Goal: Transaction & Acquisition: Subscribe to service/newsletter

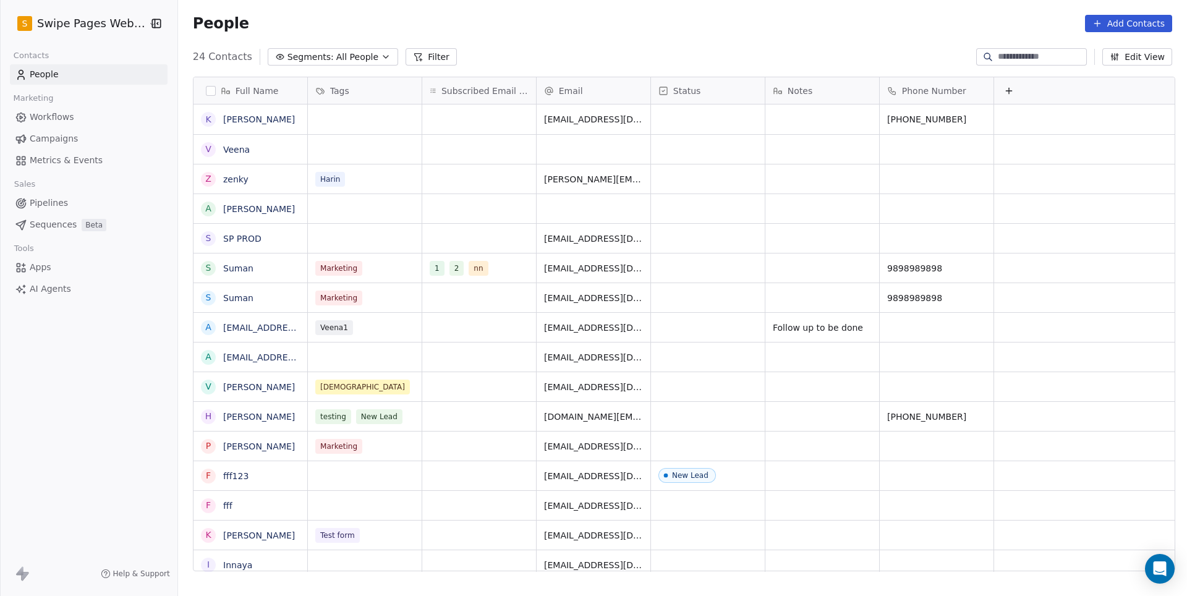
scroll to position [524, 1012]
click at [56, 132] on span "Campaigns" at bounding box center [54, 138] width 48 height 13
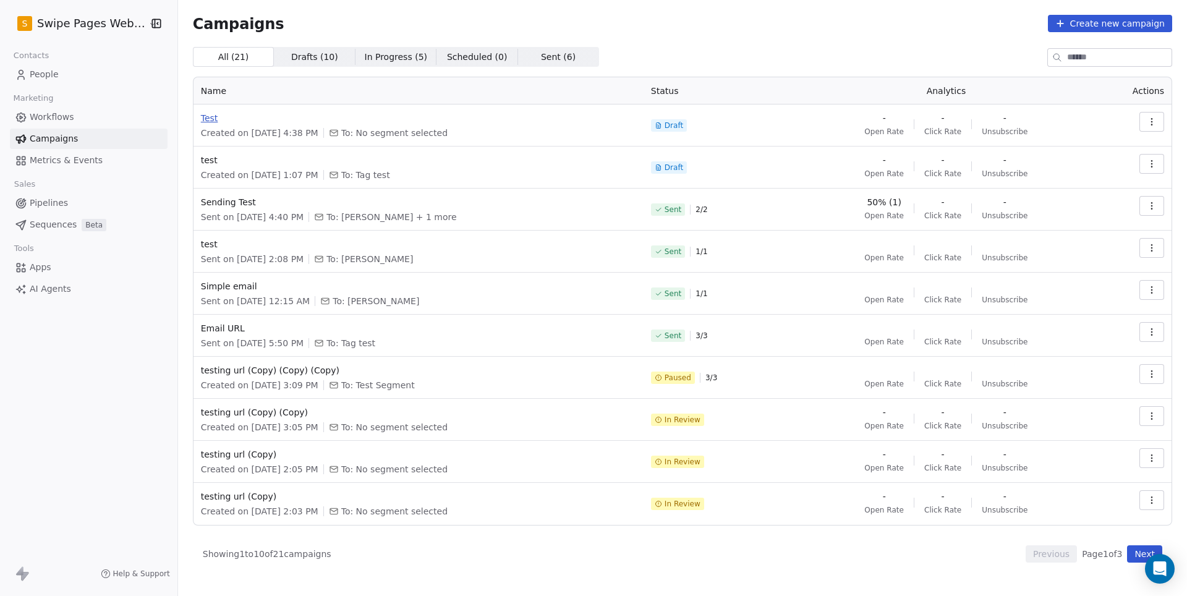
click at [206, 120] on span "Test" at bounding box center [418, 118] width 435 height 12
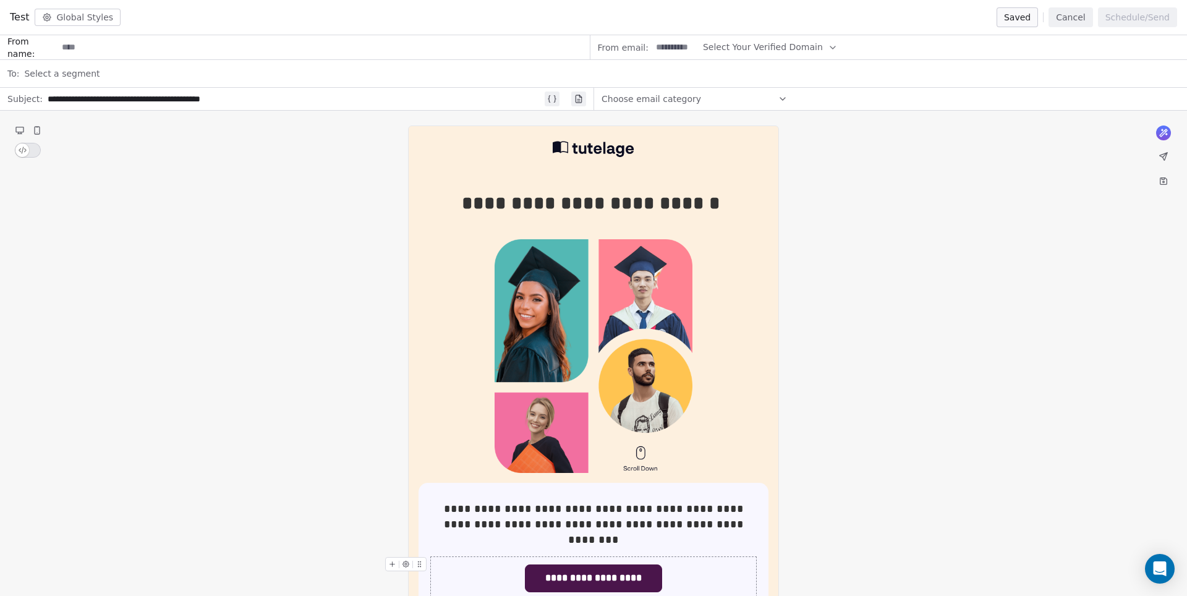
click at [602, 565] on span "**********" at bounding box center [594, 578] width 136 height 27
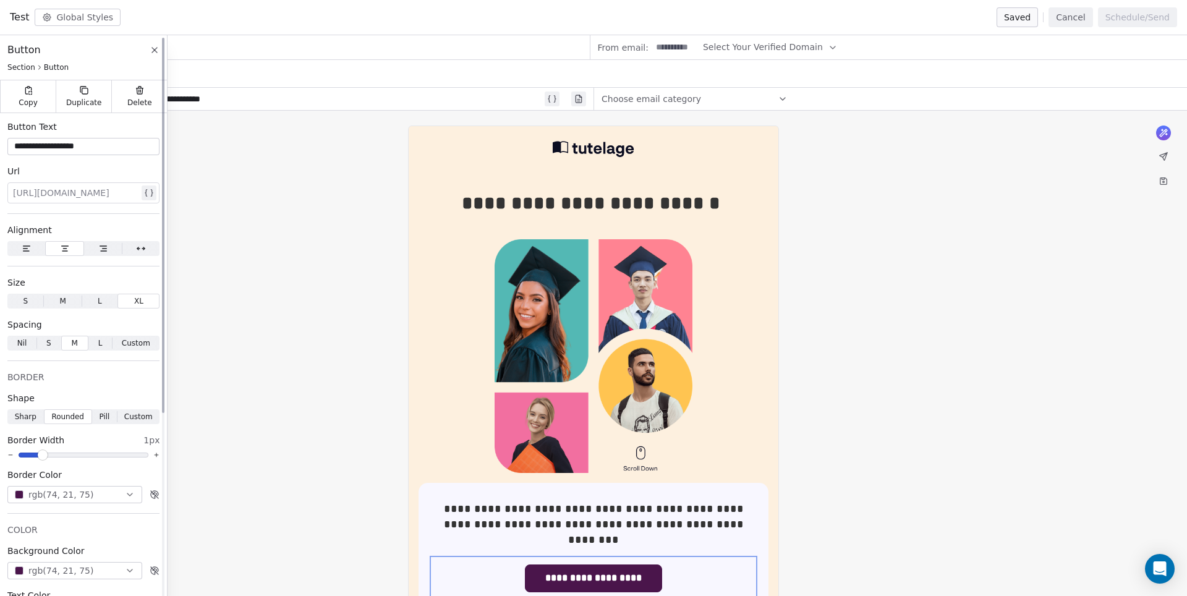
click at [109, 194] on div at bounding box center [76, 193] width 126 height 15
click at [113, 191] on div at bounding box center [76, 193] width 126 height 15
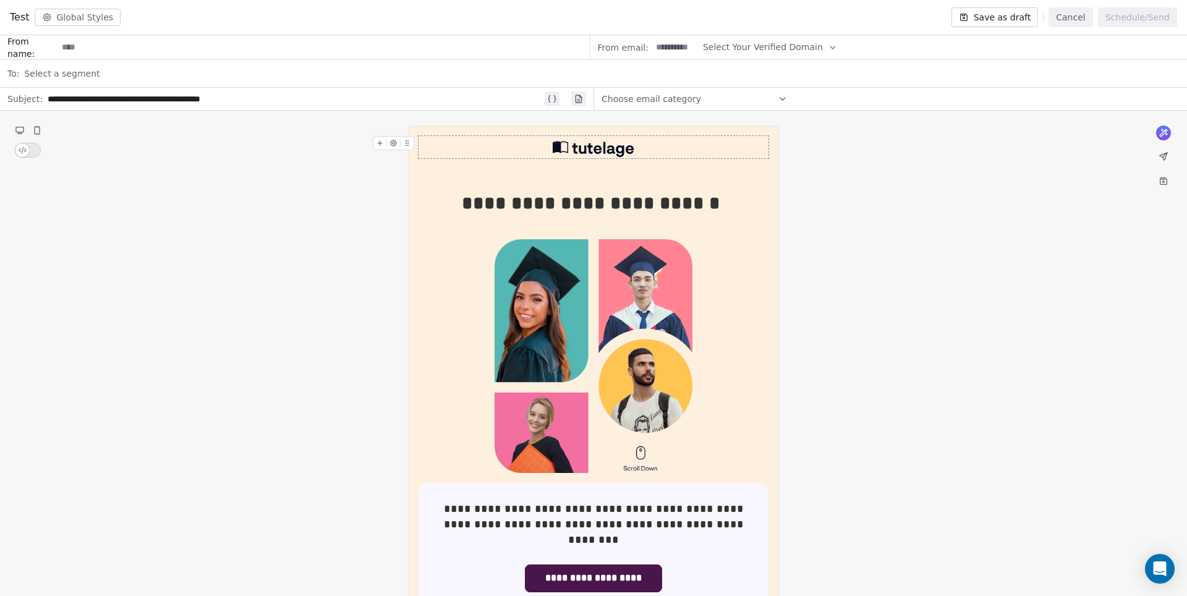
click at [792, 45] on span "Select Your Verified Domain" at bounding box center [763, 47] width 120 height 13
click at [773, 75] on span "@swipepages.com" at bounding box center [766, 77] width 105 height 12
click at [665, 53] on input at bounding box center [676, 47] width 48 height 23
type input "****"
type input "**********"
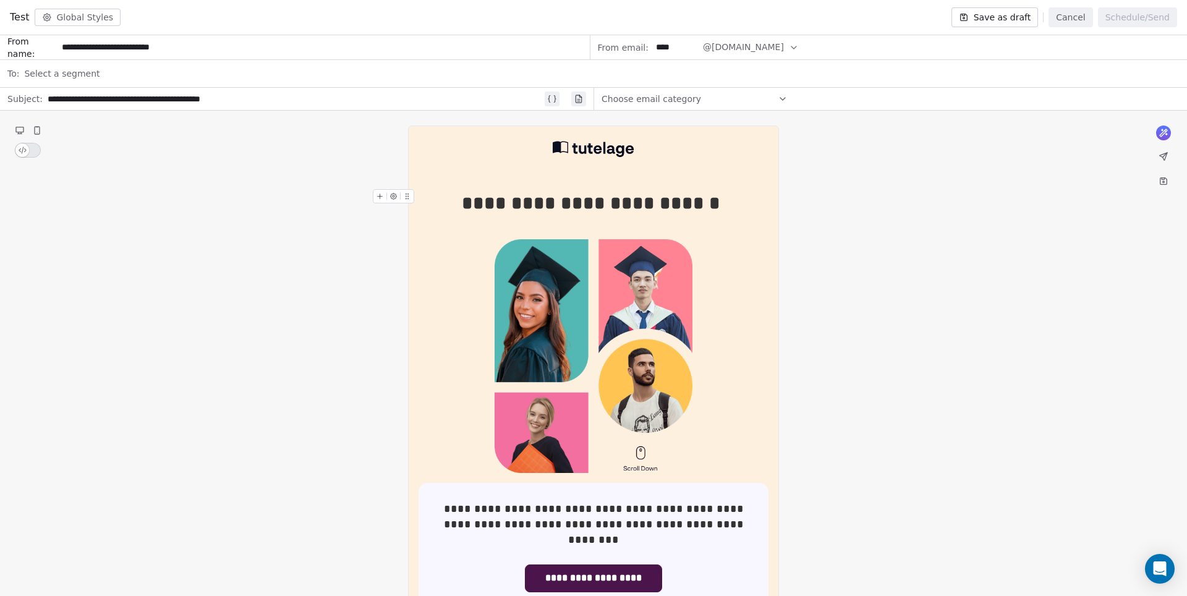
click at [1005, 18] on button "Save as draft" at bounding box center [995, 17] width 87 height 20
click at [1064, 20] on button "Cancel" at bounding box center [1071, 17] width 44 height 20
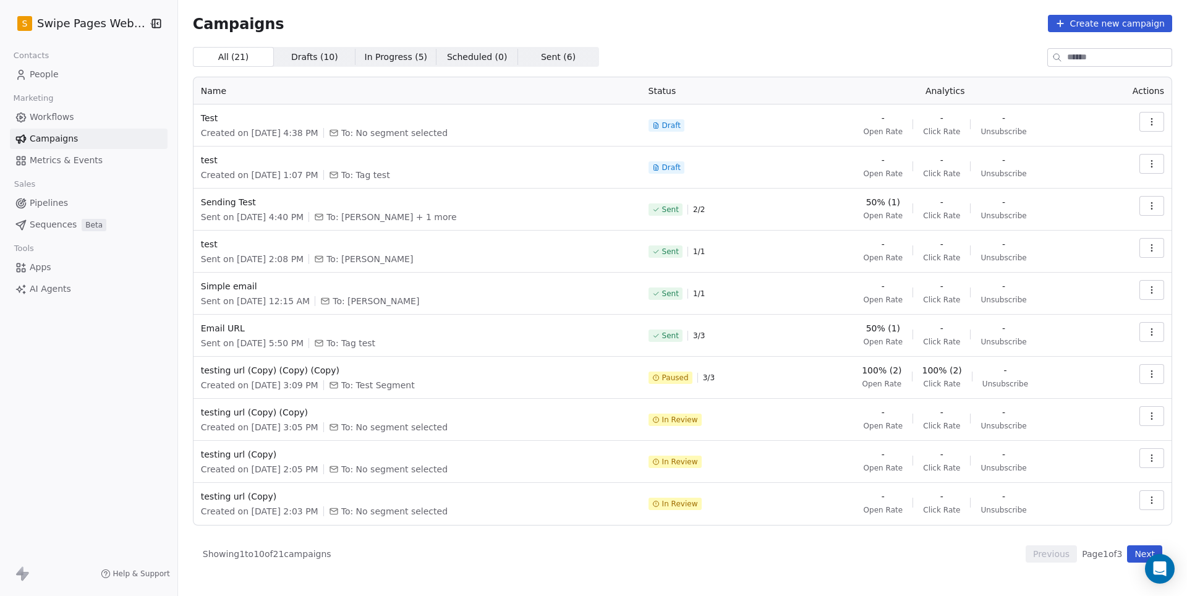
click at [57, 79] on span "People" at bounding box center [44, 74] width 29 height 13
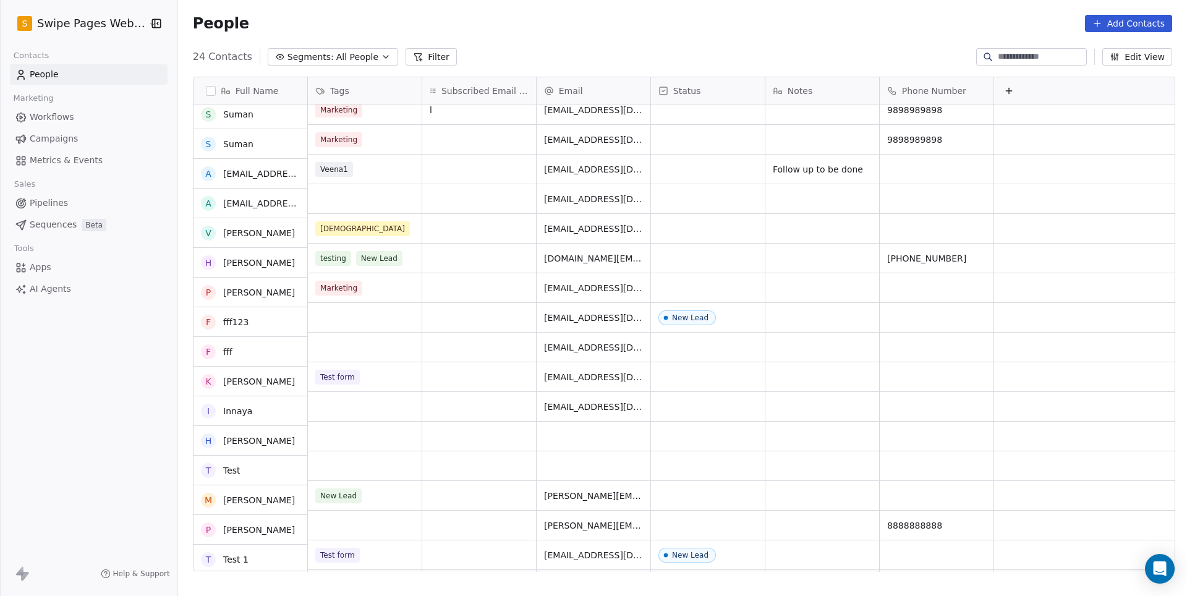
scroll to position [158, 0]
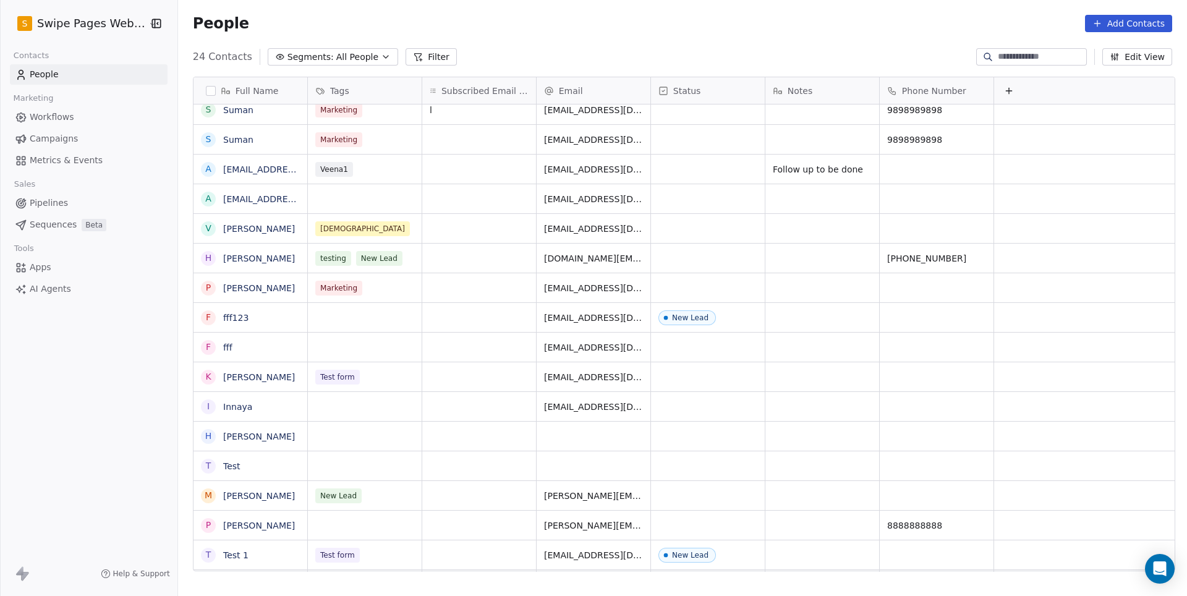
click at [585, 439] on div "grid" at bounding box center [594, 436] width 114 height 29
click at [512, 438] on div "grid" at bounding box center [479, 436] width 114 height 29
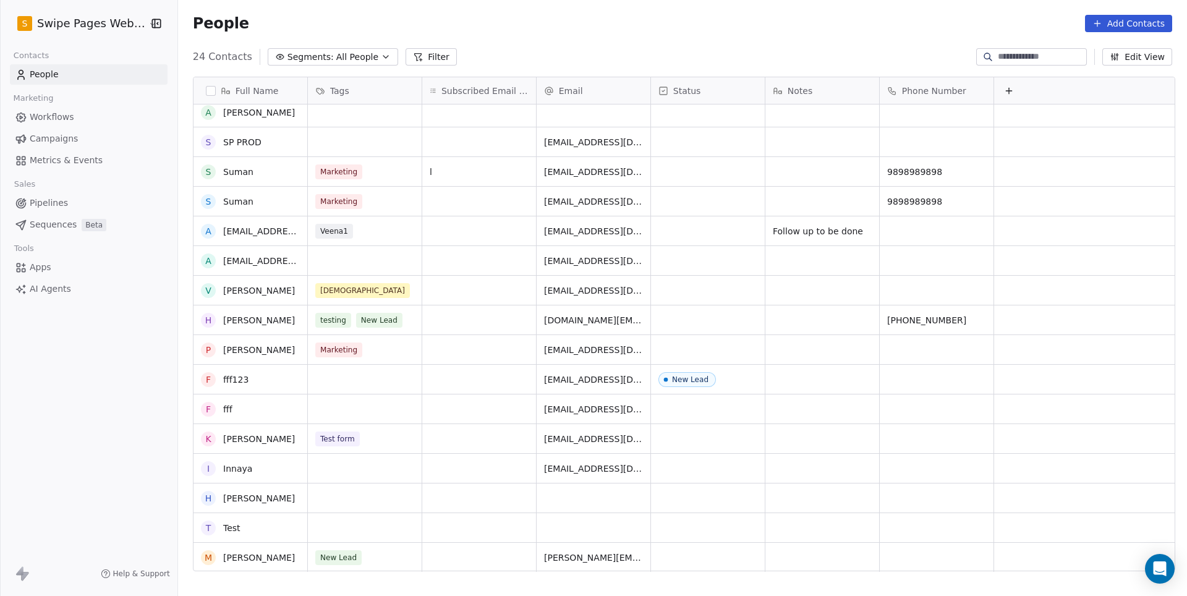
scroll to position [96, 0]
click at [430, 58] on button "Filter" at bounding box center [431, 56] width 51 height 17
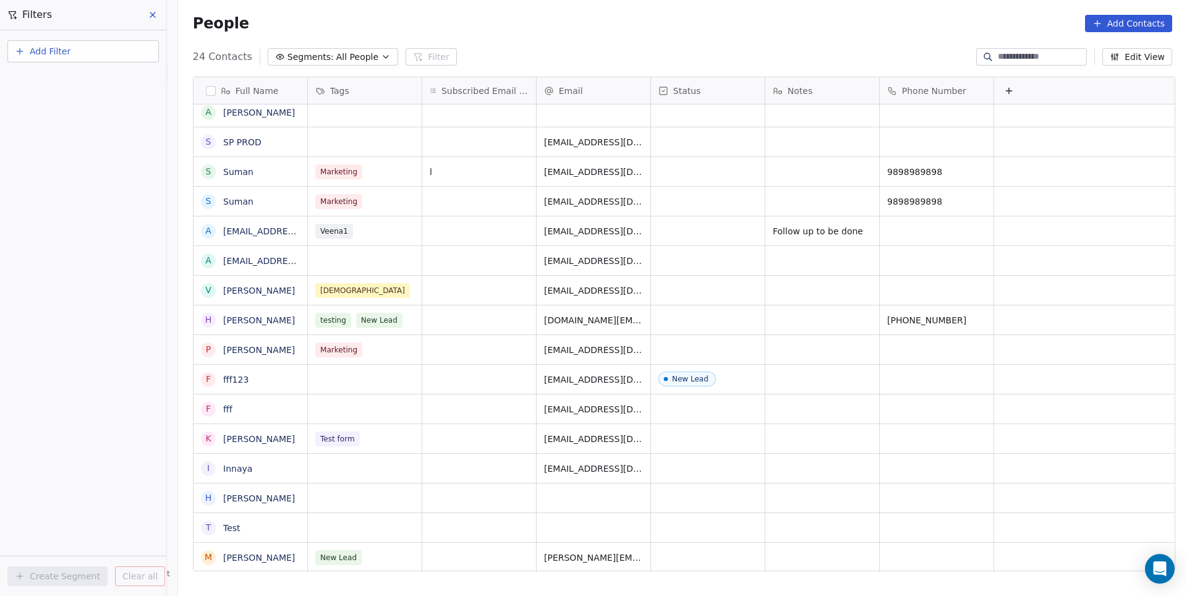
click at [67, 48] on span "Add Filter" at bounding box center [50, 51] width 41 height 13
click at [89, 83] on span "Contact properties" at bounding box center [60, 80] width 80 height 13
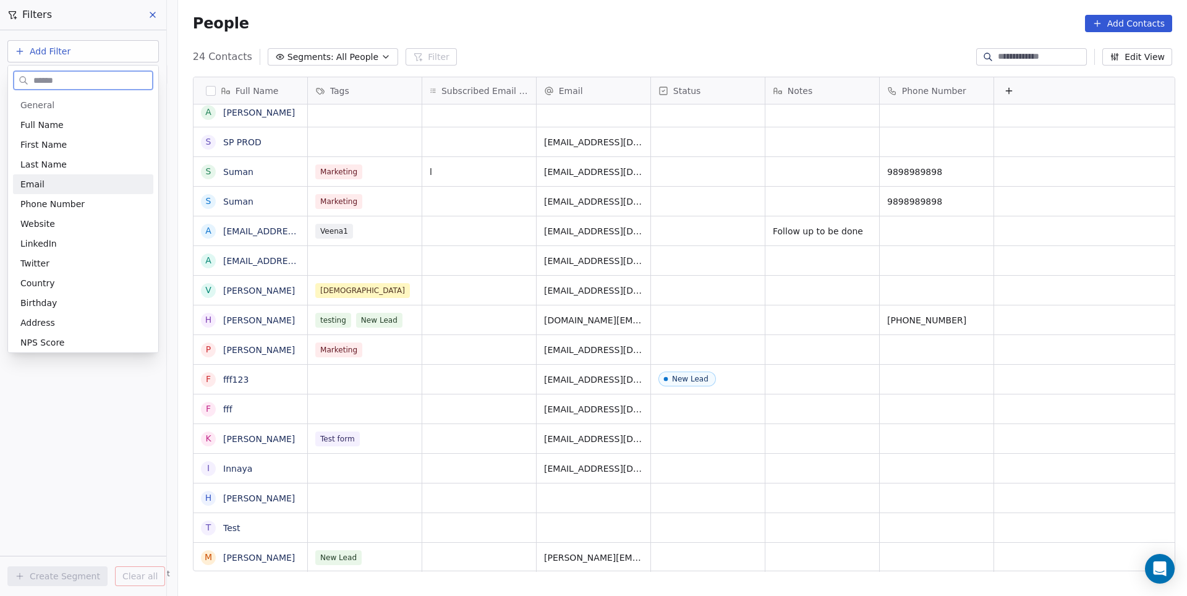
click at [60, 186] on div "Email" at bounding box center [83, 184] width 126 height 12
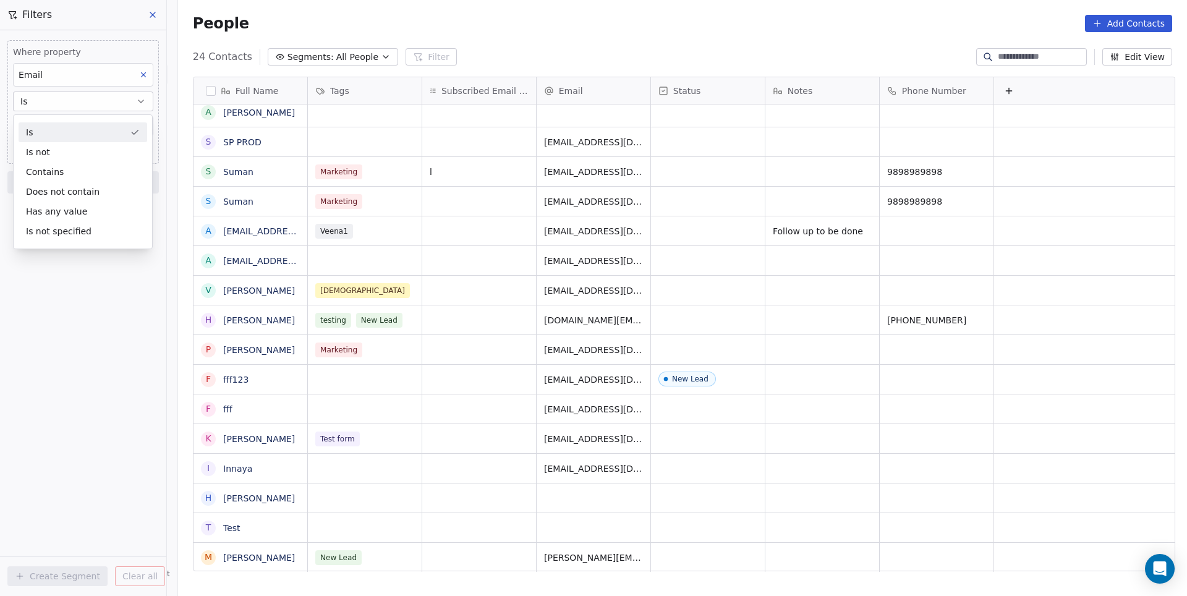
click at [55, 129] on div "Is" at bounding box center [83, 132] width 129 height 20
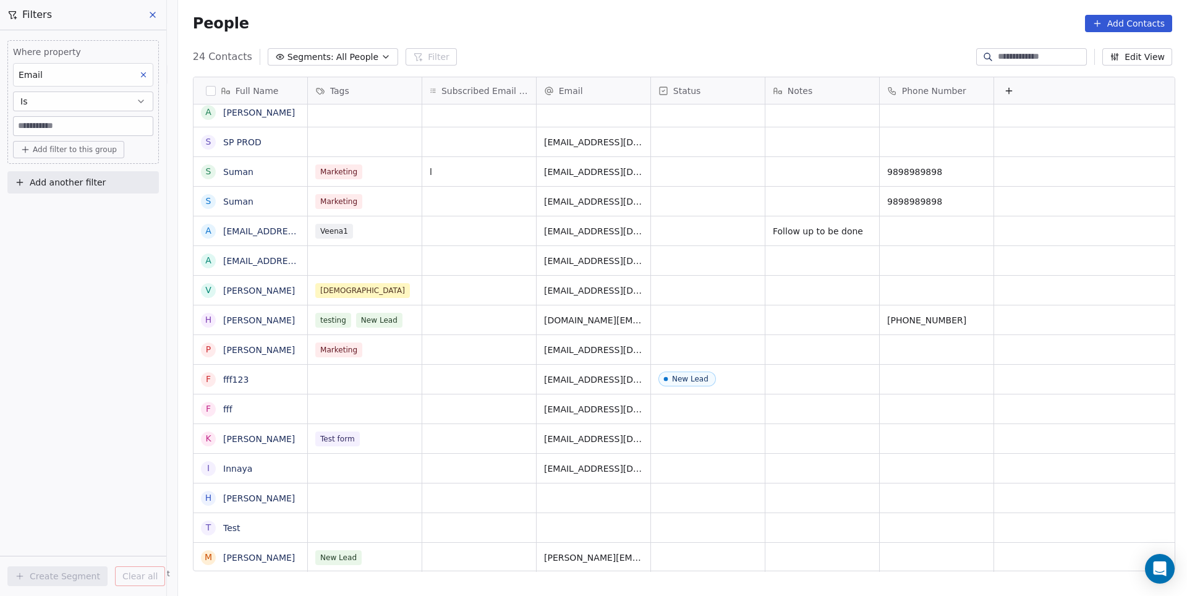
click at [72, 130] on input at bounding box center [83, 126] width 139 height 19
type input "**********"
click at [38, 258] on div "**********" at bounding box center [83, 313] width 166 height 566
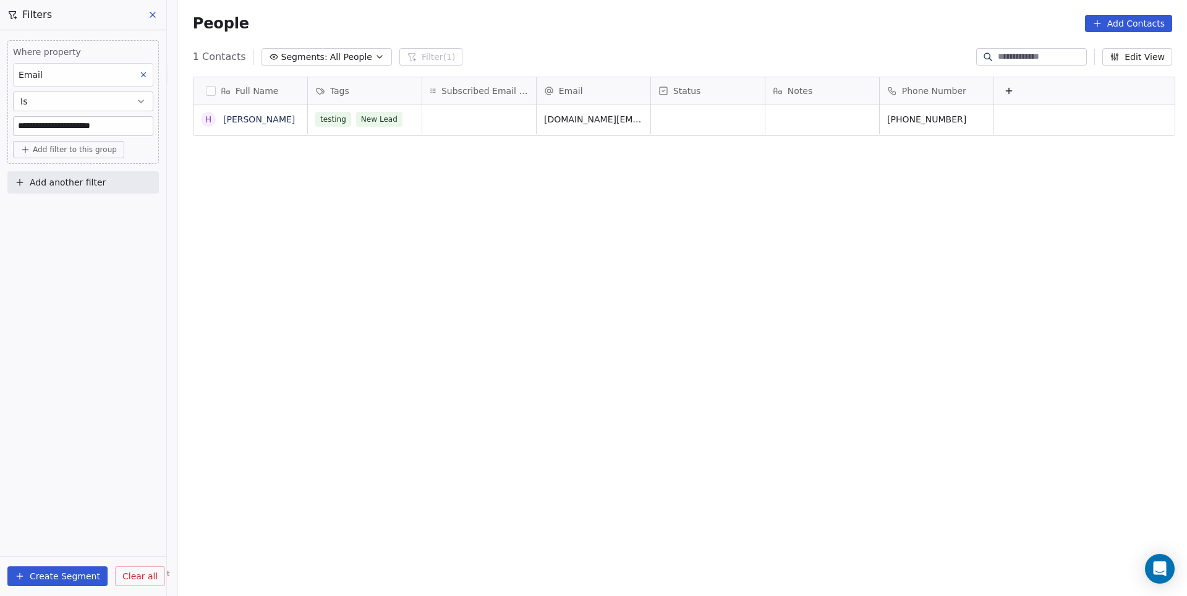
scroll to position [524, 1012]
click at [75, 572] on button "Create Segment" at bounding box center [57, 576] width 100 height 20
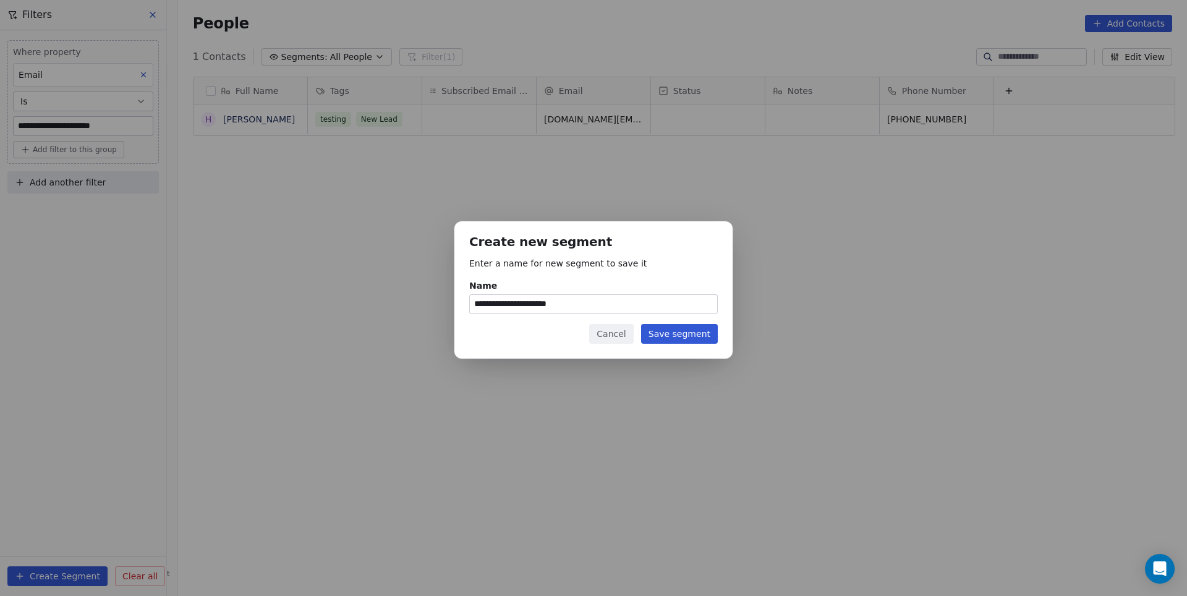
type input "**********"
click at [678, 339] on button "Save segment" at bounding box center [679, 334] width 77 height 20
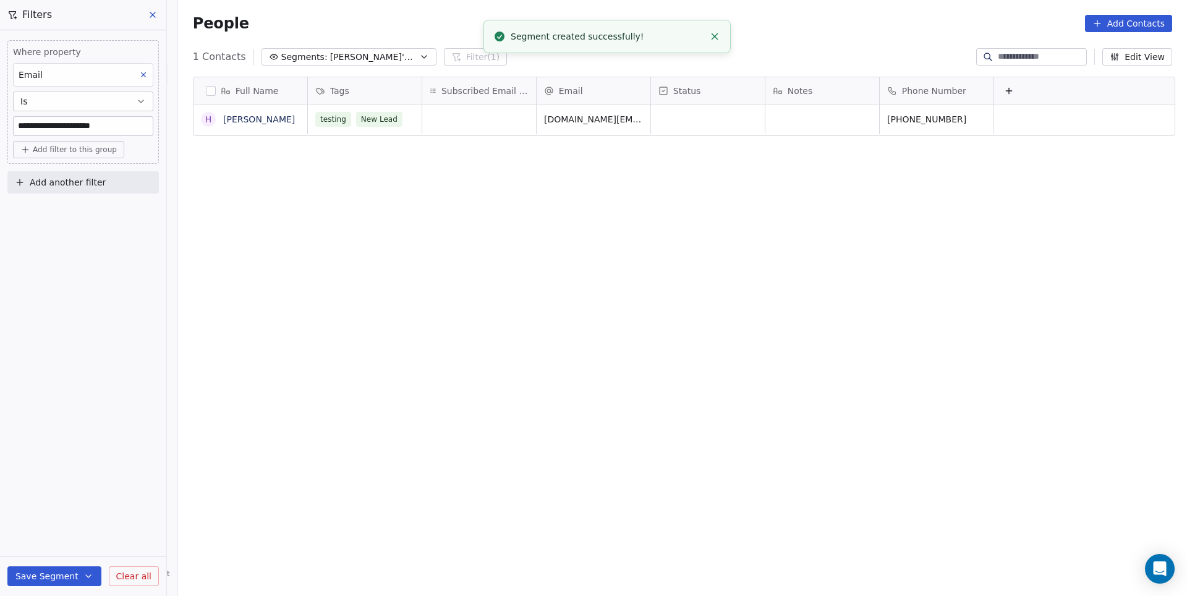
click at [151, 14] on icon at bounding box center [153, 15] width 10 height 10
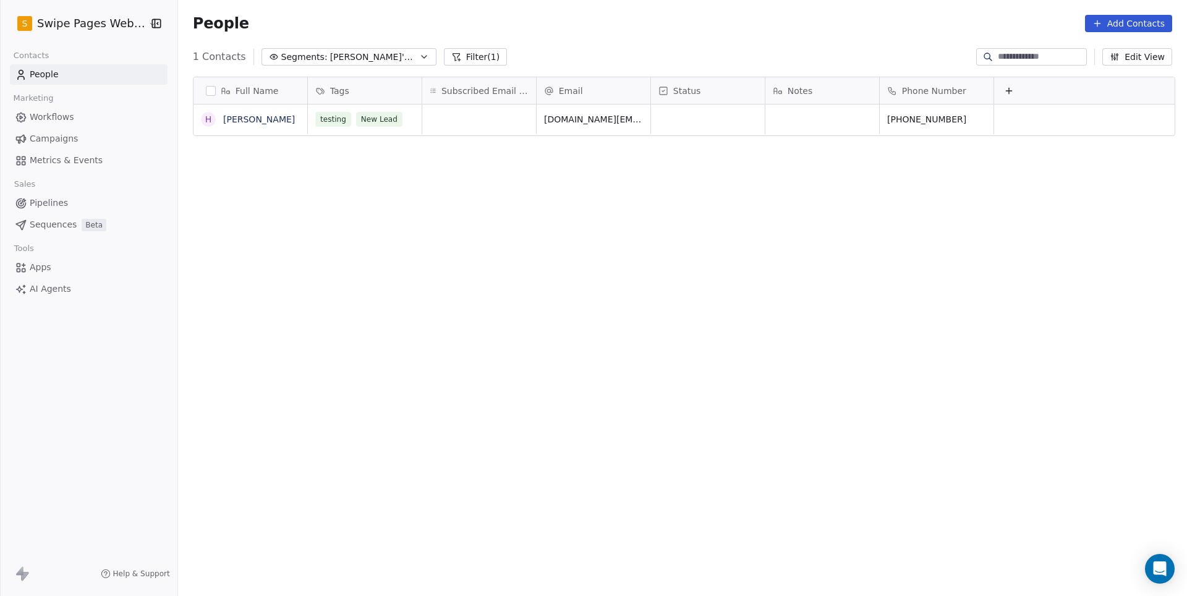
click at [89, 117] on link "Workflows" at bounding box center [89, 117] width 158 height 20
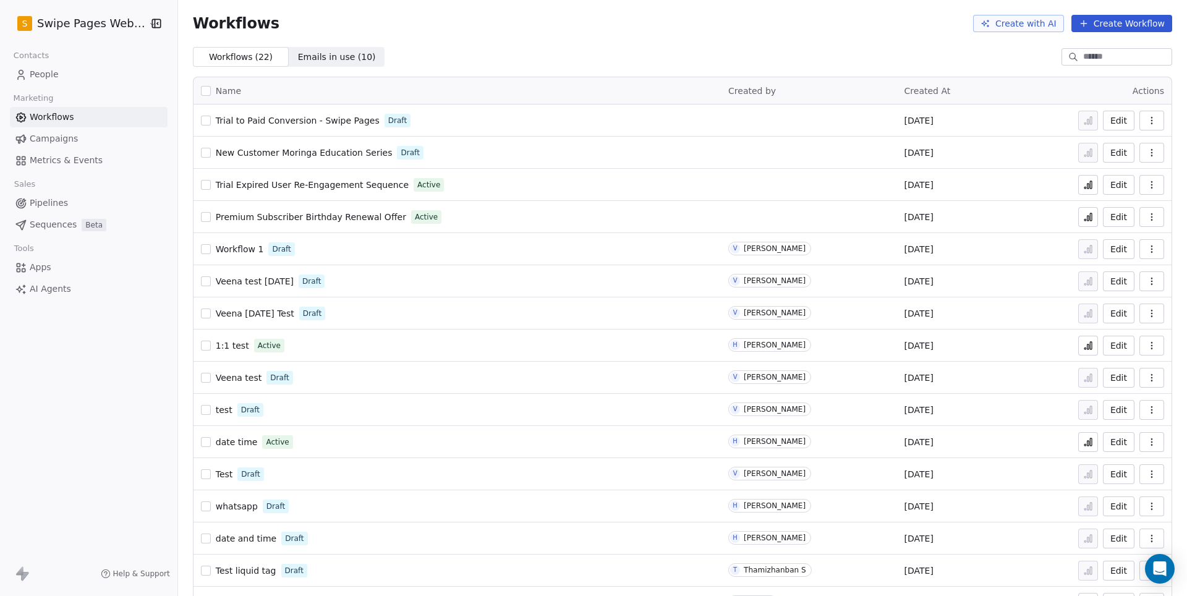
click at [1111, 25] on button "Create Workflow" at bounding box center [1122, 23] width 101 height 17
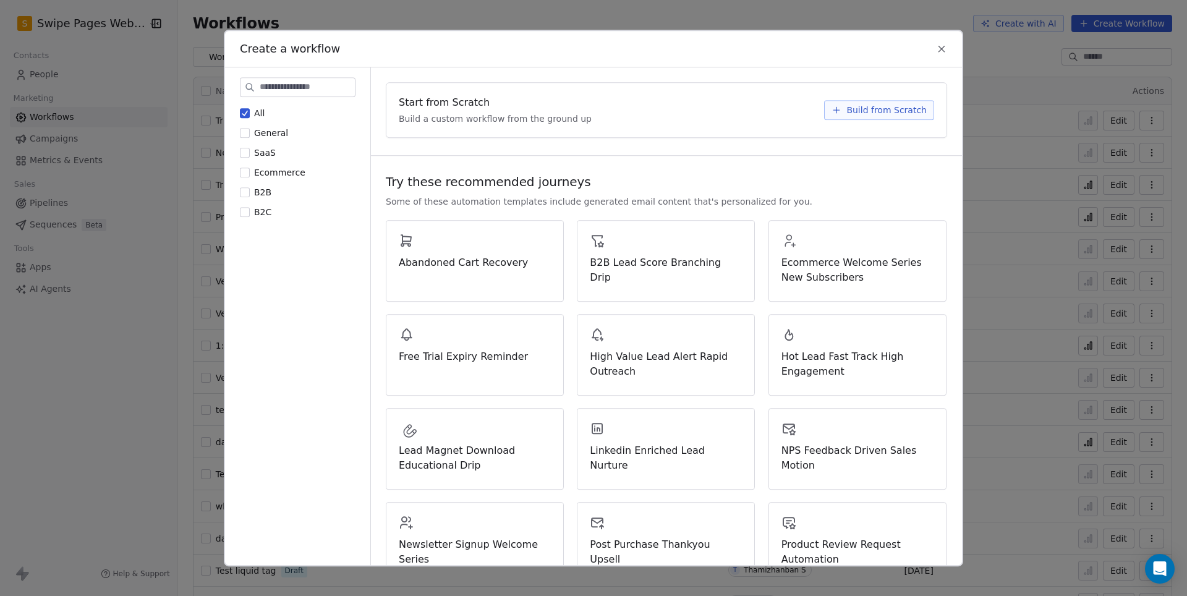
click at [895, 114] on span "Build from Scratch" at bounding box center [887, 110] width 80 height 12
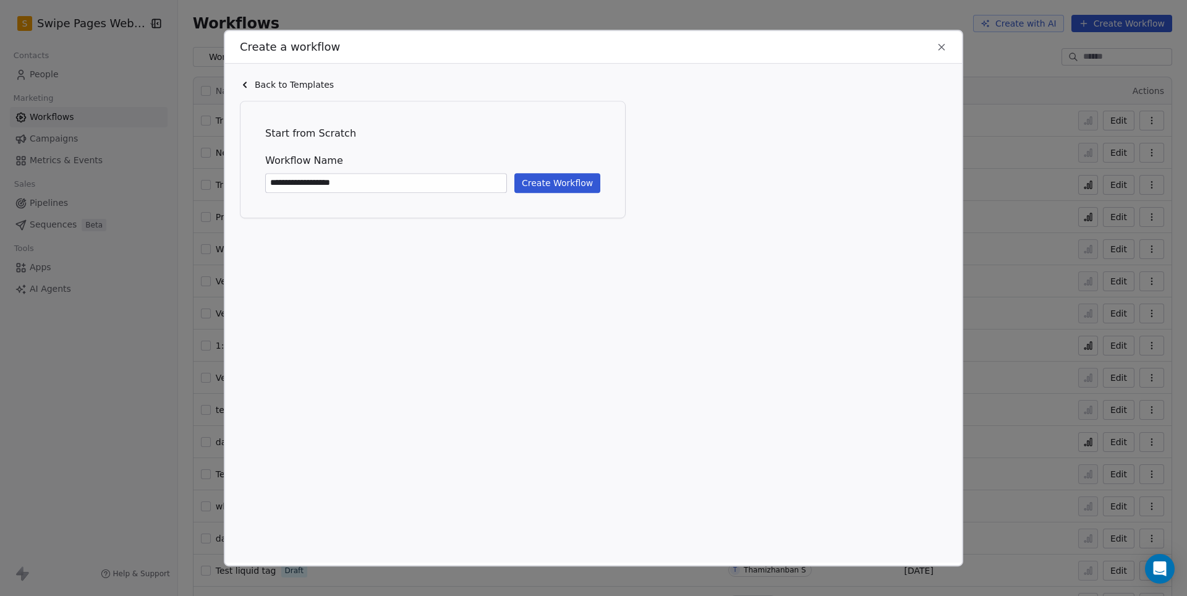
type input "**********"
click at [537, 184] on button "Create Workflow" at bounding box center [558, 183] width 86 height 20
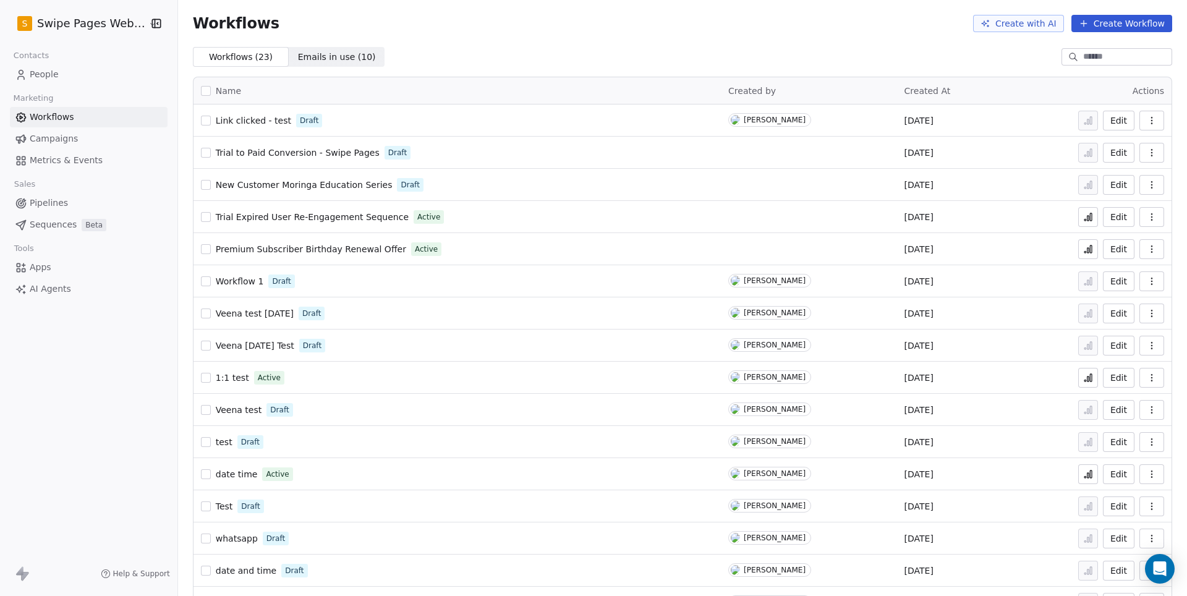
click at [57, 142] on span "Campaigns" at bounding box center [54, 138] width 48 height 13
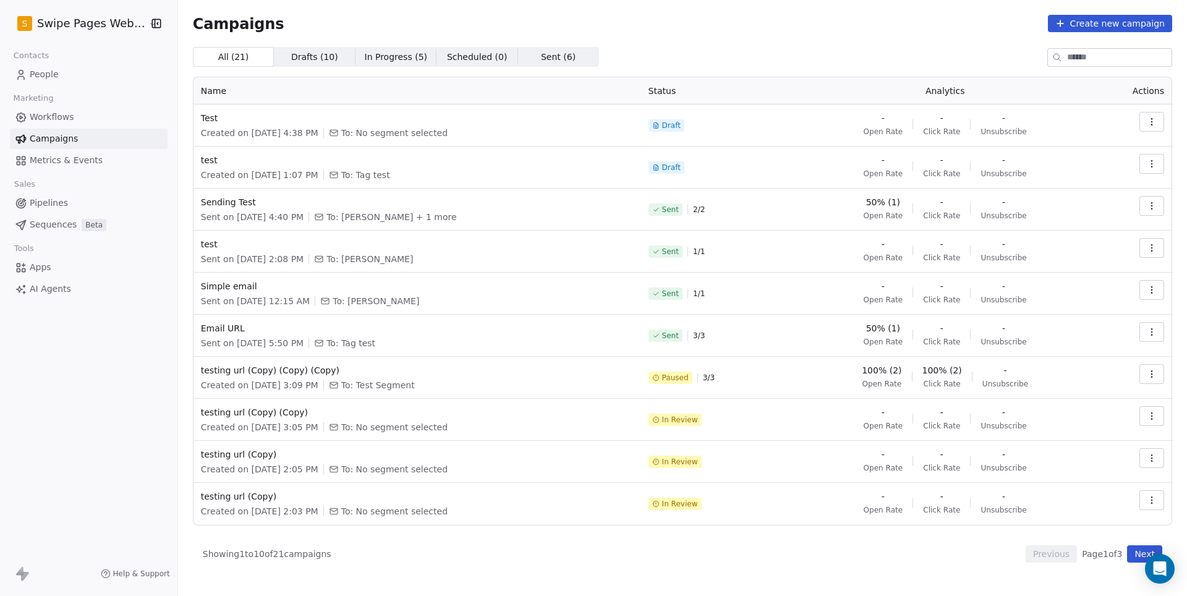
click at [80, 119] on link "Workflows" at bounding box center [89, 117] width 158 height 20
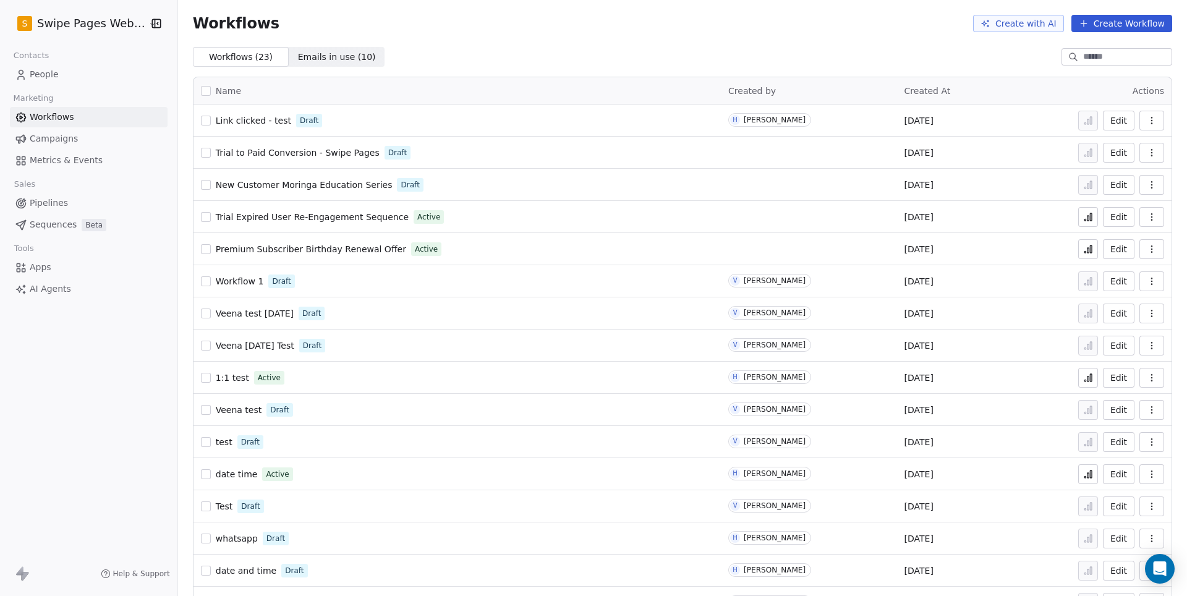
click at [270, 122] on span "Link clicked - test" at bounding box center [253, 121] width 75 height 10
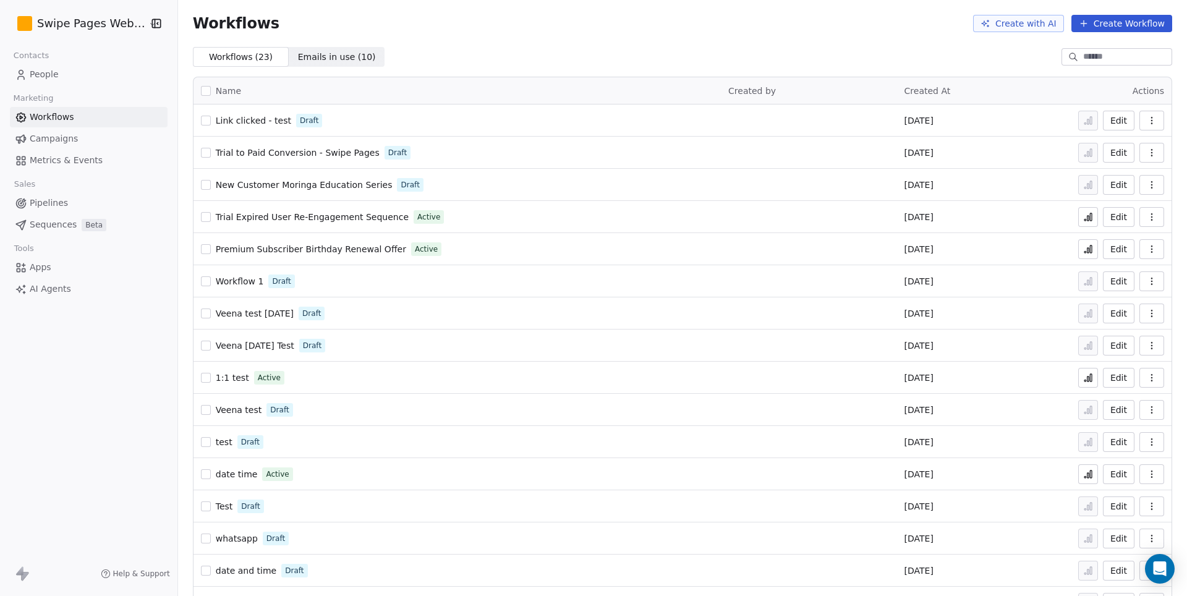
click at [263, 119] on span "Link clicked - test" at bounding box center [253, 121] width 75 height 10
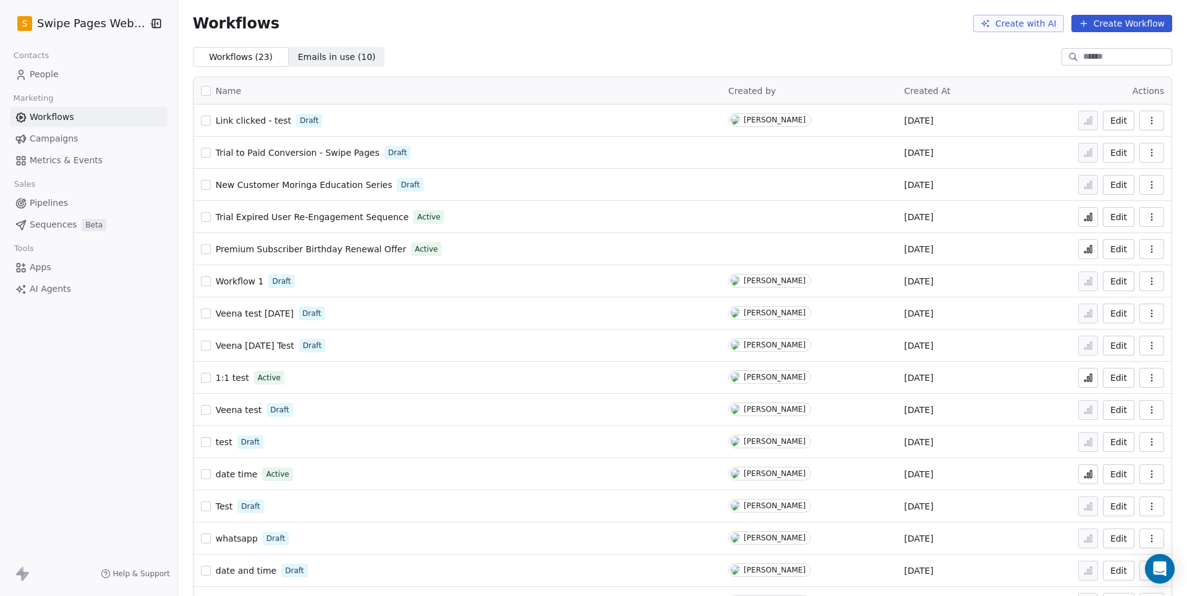
click at [66, 139] on span "Campaigns" at bounding box center [54, 138] width 48 height 13
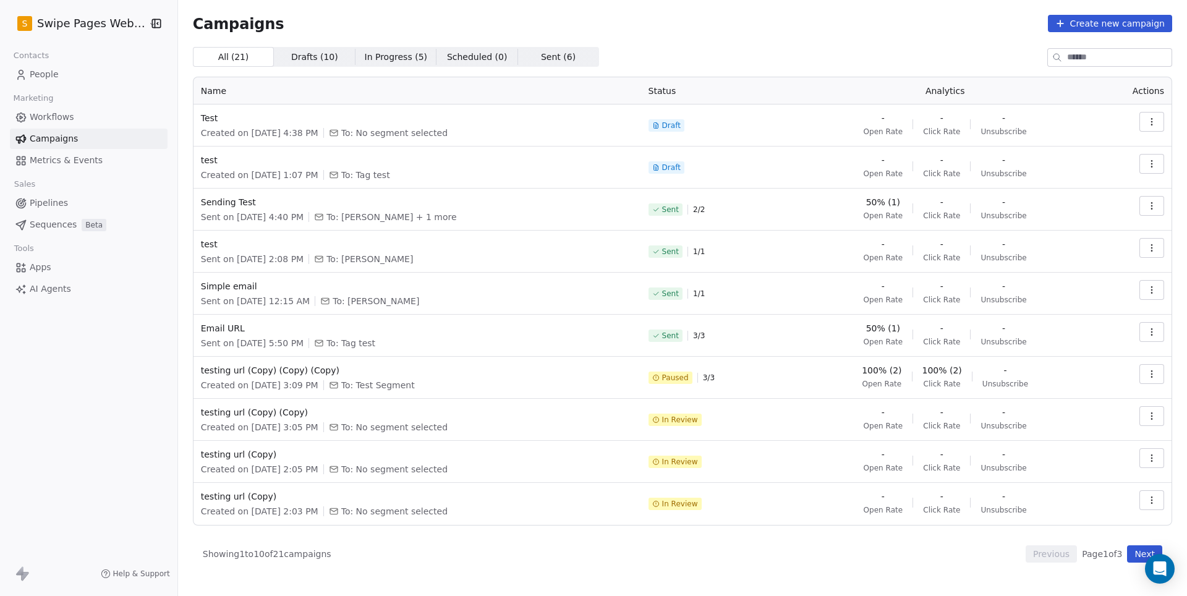
click at [1097, 15] on button "Create new campaign" at bounding box center [1110, 23] width 124 height 17
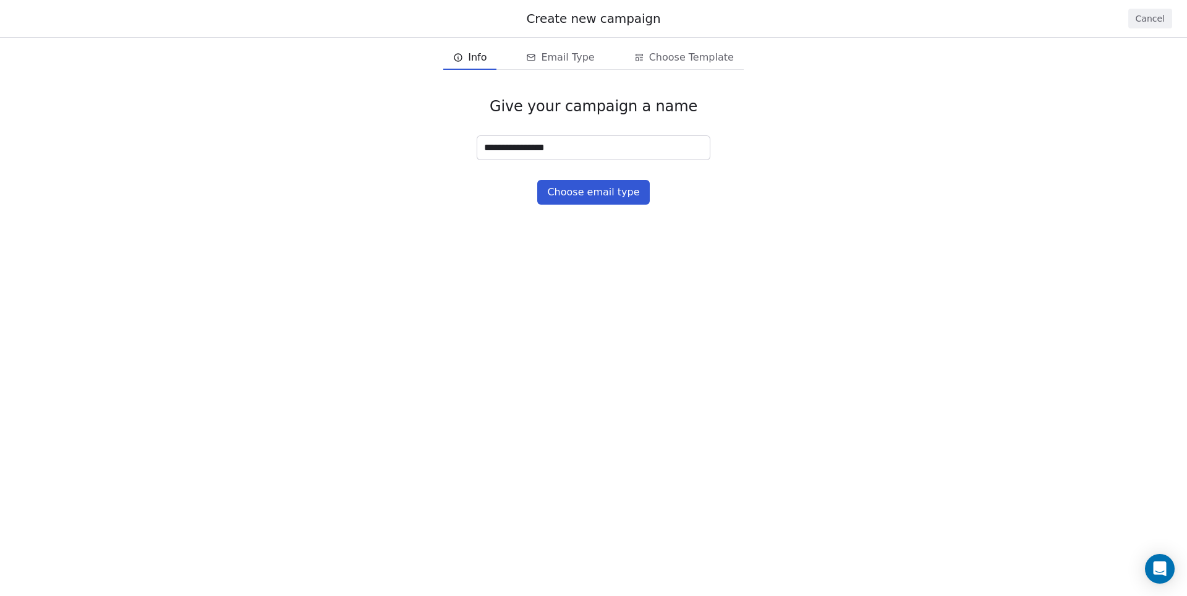
type input "**********"
click at [601, 189] on button "Choose email type" at bounding box center [593, 192] width 112 height 25
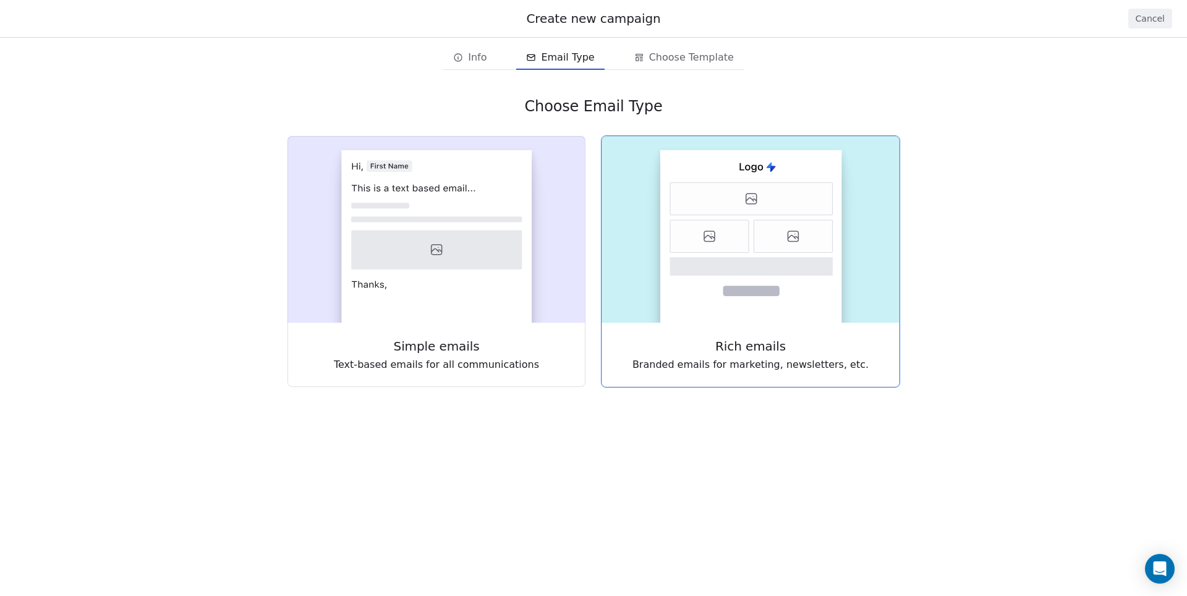
click at [754, 228] on icon at bounding box center [793, 236] width 79 height 33
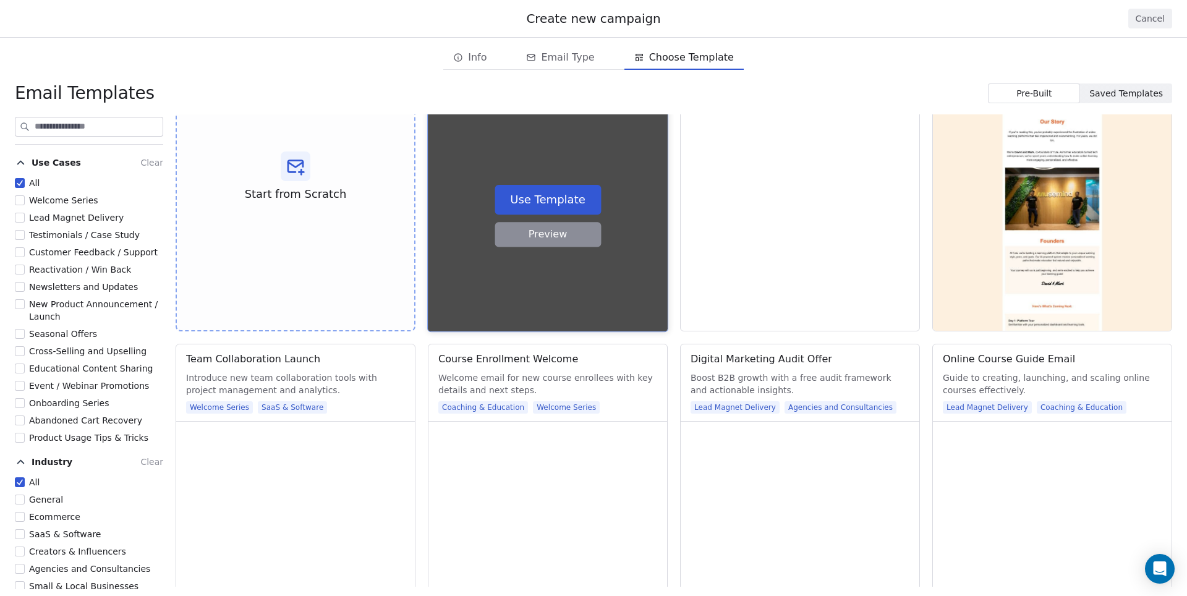
scroll to position [117, 0]
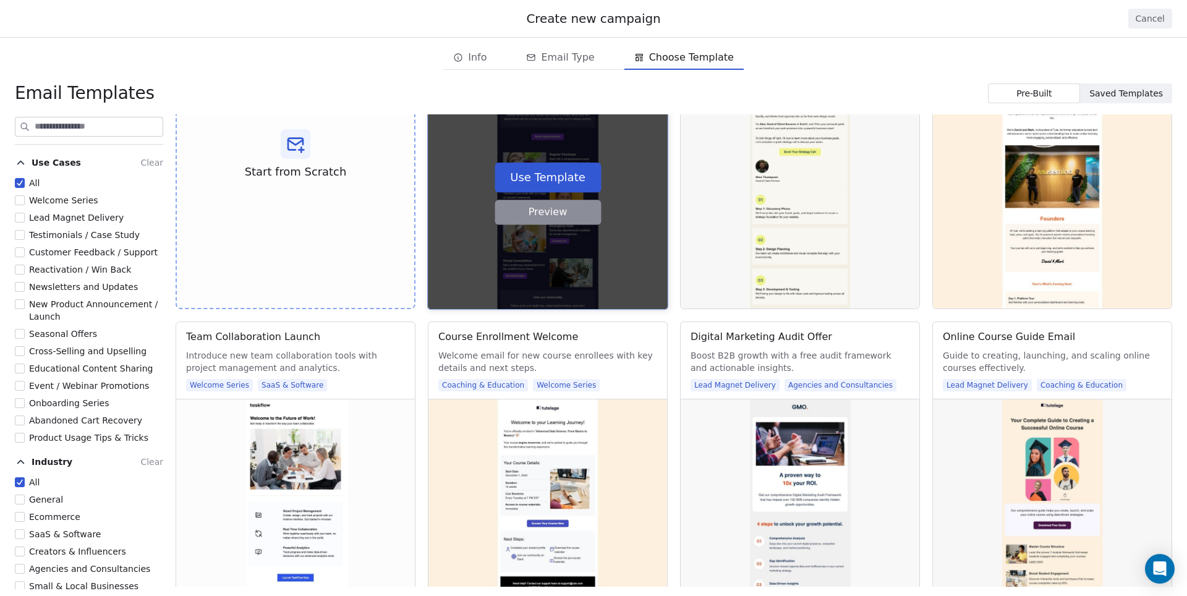
click at [554, 188] on button "Use Template" at bounding box center [548, 178] width 106 height 30
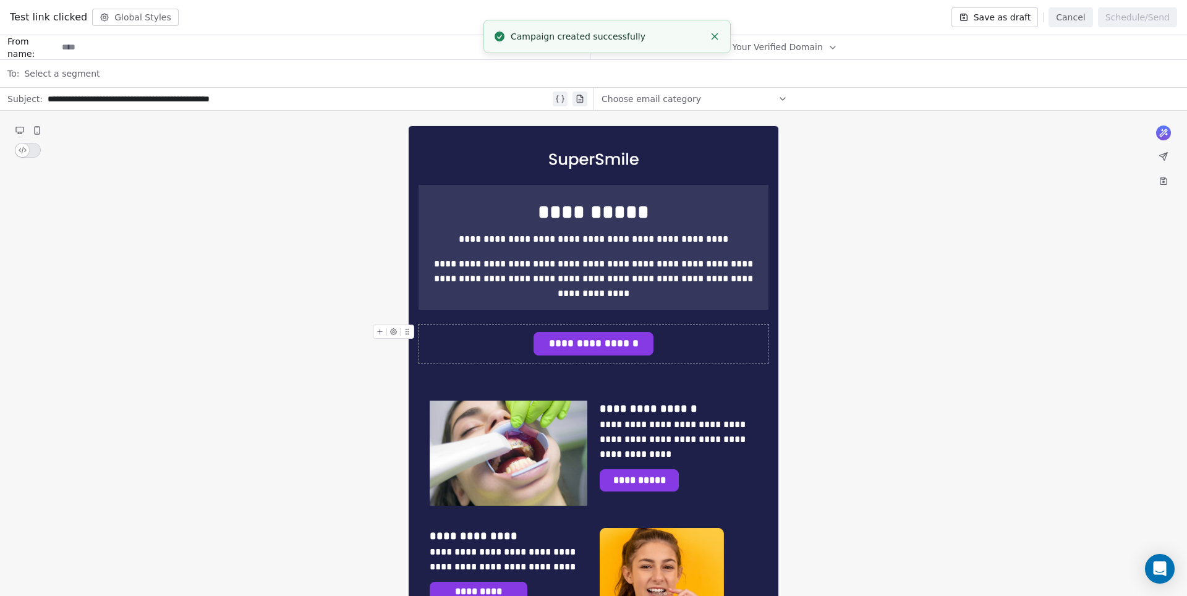
click at [611, 346] on span "**********" at bounding box center [593, 344] width 119 height 22
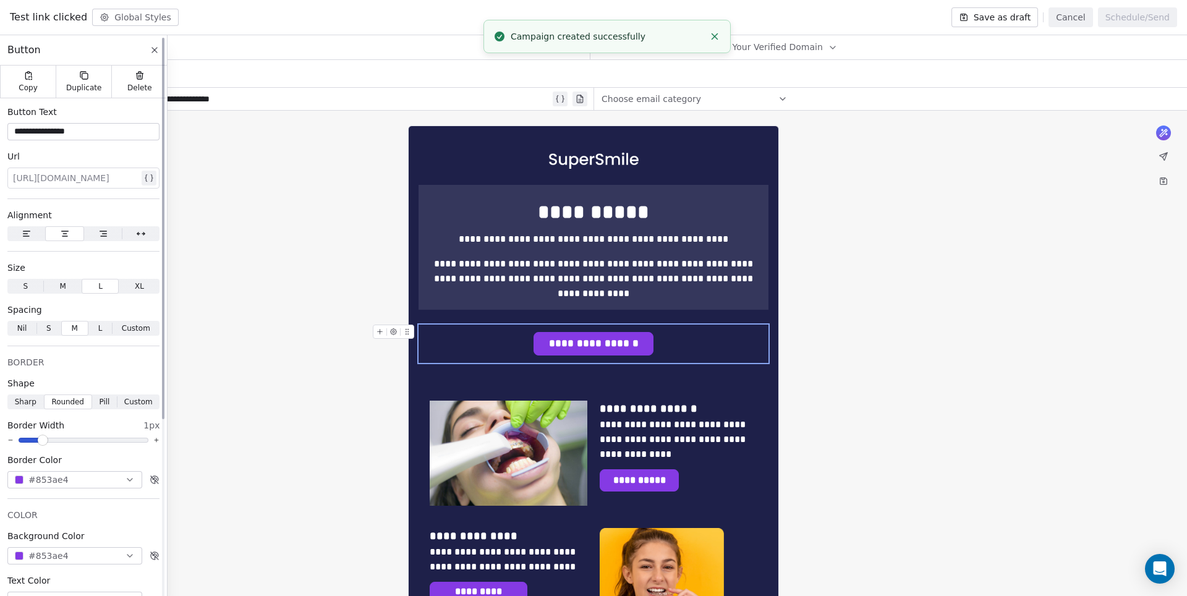
click at [79, 181] on div at bounding box center [76, 178] width 126 height 15
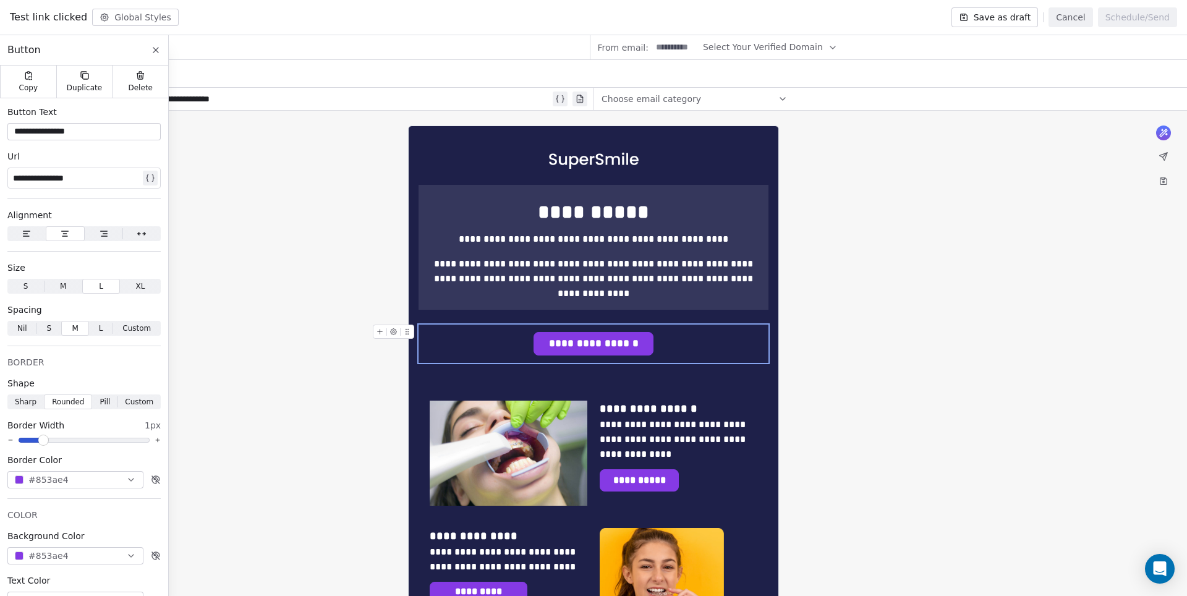
click at [1010, 18] on button "Save as draft" at bounding box center [995, 17] width 87 height 20
click at [815, 48] on span "Select Your Verified Domain" at bounding box center [763, 47] width 120 height 13
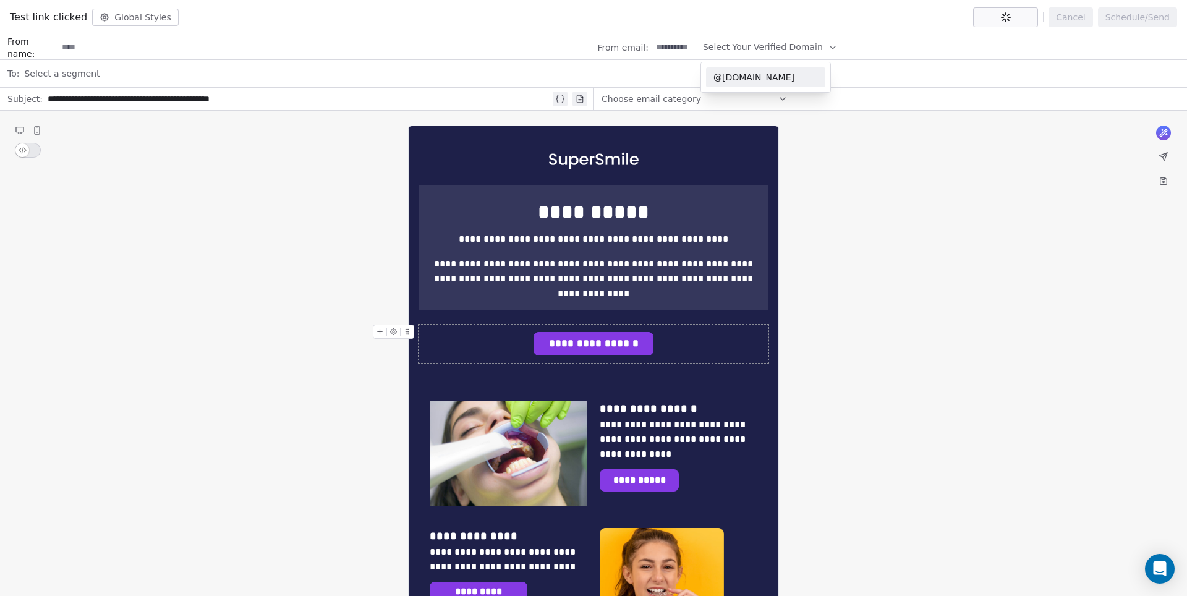
click at [770, 79] on span "@swipepages.com" at bounding box center [766, 77] width 105 height 12
click at [663, 49] on input at bounding box center [676, 47] width 48 height 23
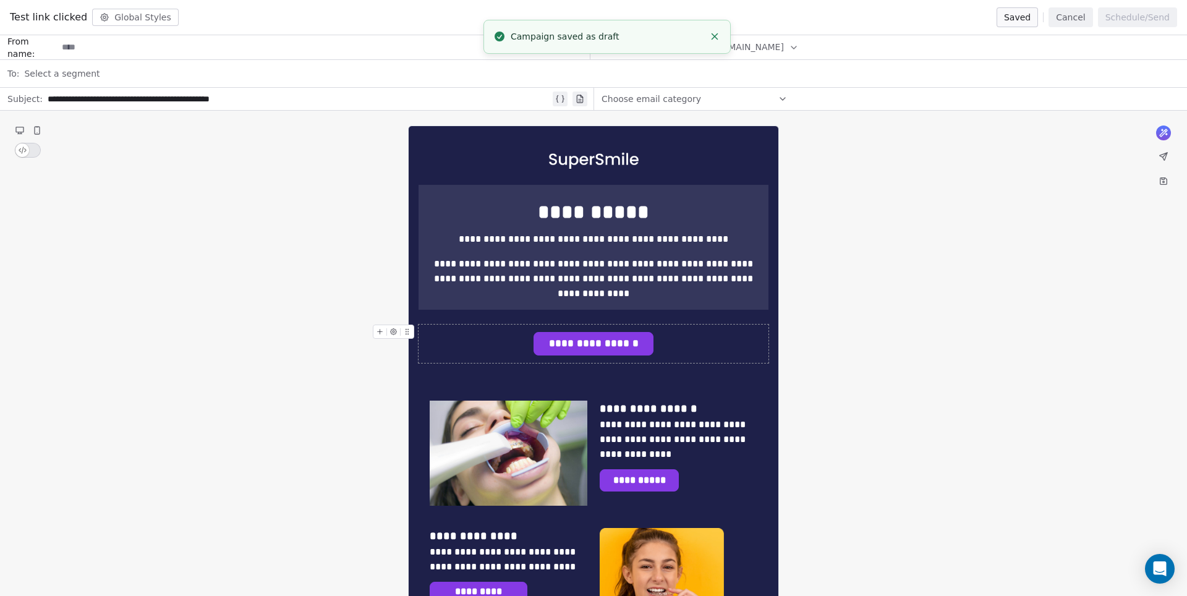
click at [713, 38] on line "Close toast" at bounding box center [715, 37] width 6 height 6
type input "****"
type input "**********"
click at [93, 79] on span "Select a segment" at bounding box center [61, 73] width 75 height 12
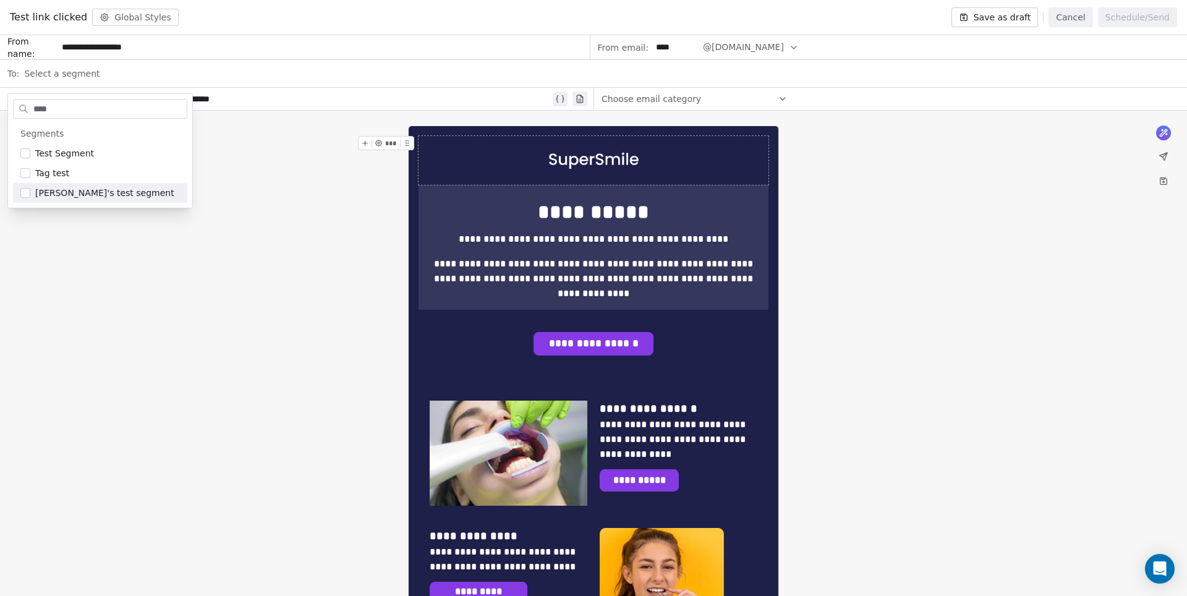
type input "****"
click at [127, 190] on span "[PERSON_NAME]'s test segment" at bounding box center [104, 193] width 139 height 12
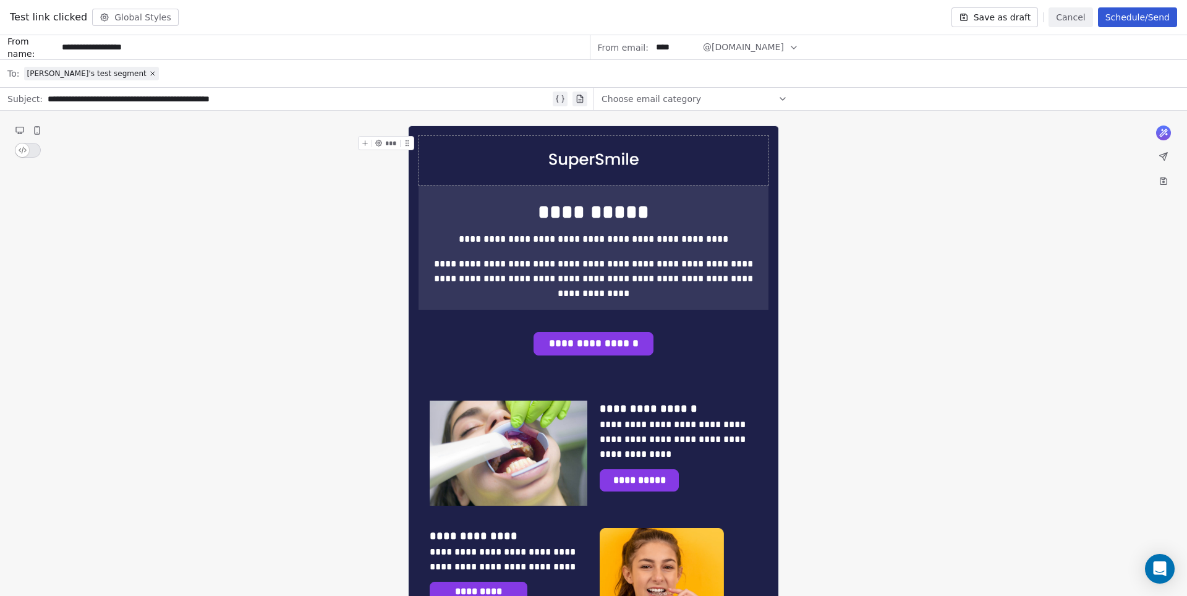
click at [1002, 19] on button "Save as draft" at bounding box center [995, 17] width 87 height 20
click at [1076, 20] on button "Cancel" at bounding box center [1071, 17] width 44 height 20
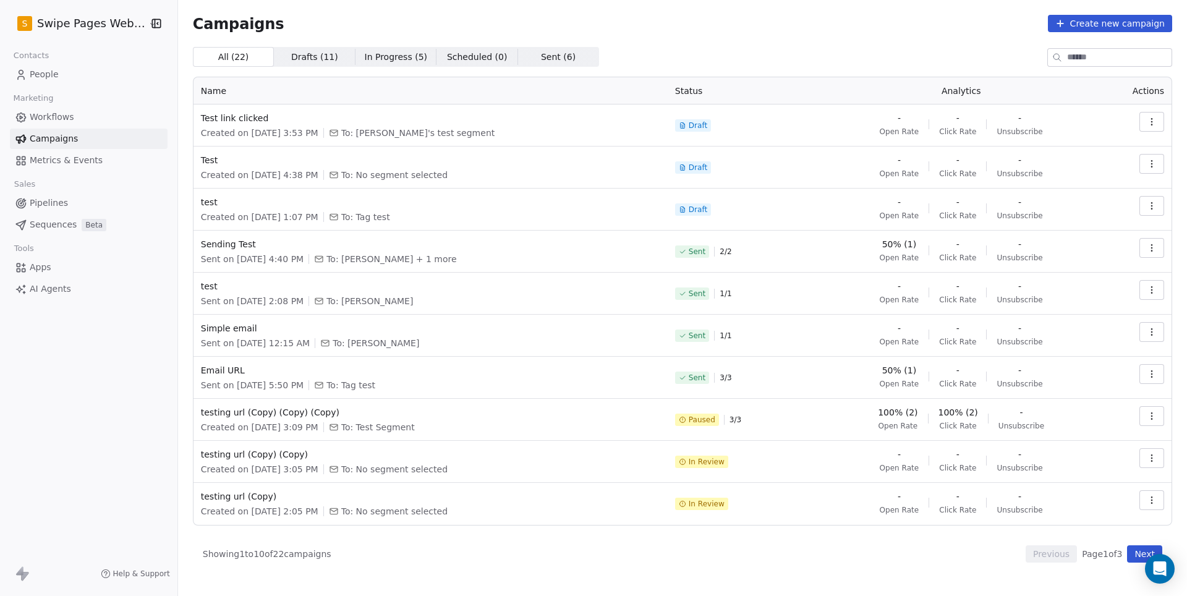
click at [41, 122] on link "Workflows" at bounding box center [89, 117] width 158 height 20
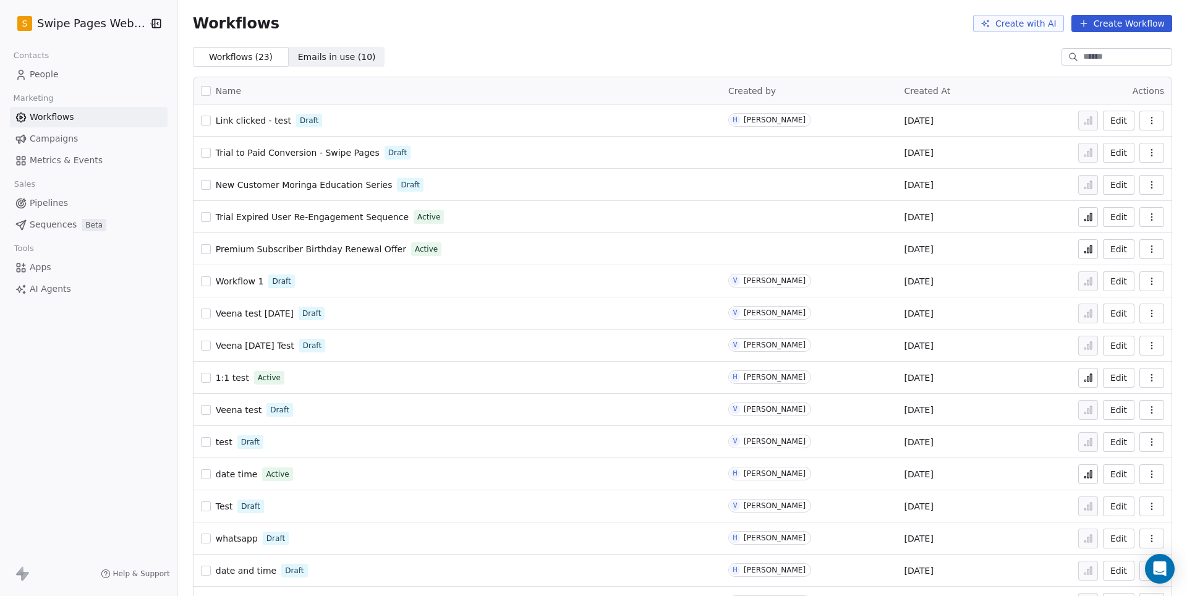
click at [252, 117] on span "Link clicked - test" at bounding box center [253, 121] width 75 height 10
click at [65, 135] on span "Campaigns" at bounding box center [54, 138] width 48 height 13
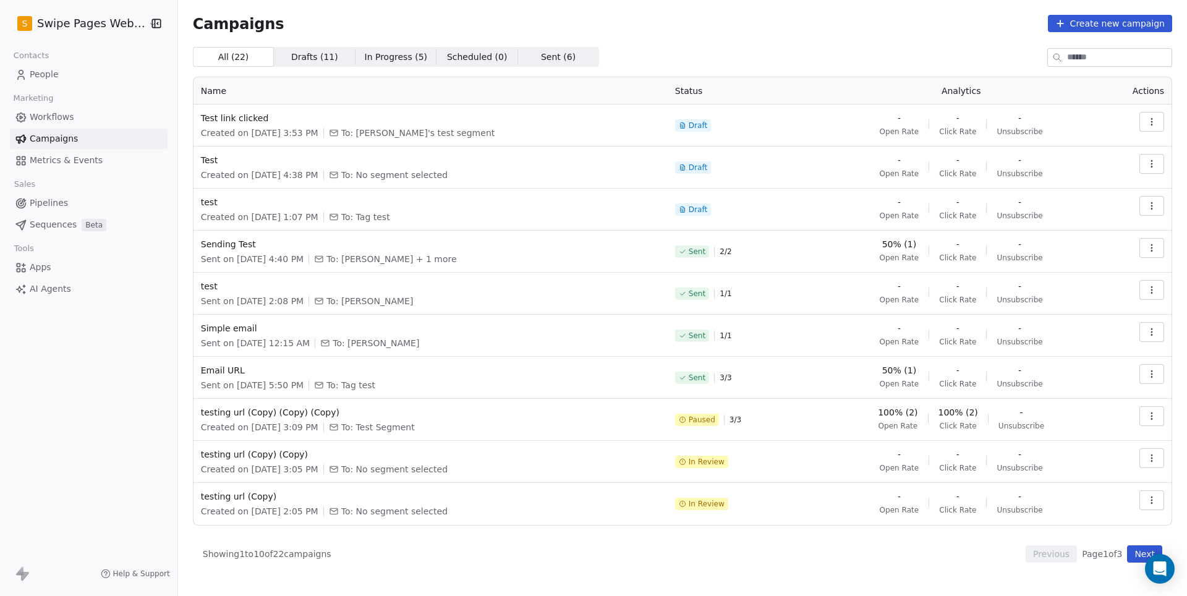
click at [54, 115] on span "Workflows" at bounding box center [52, 117] width 45 height 13
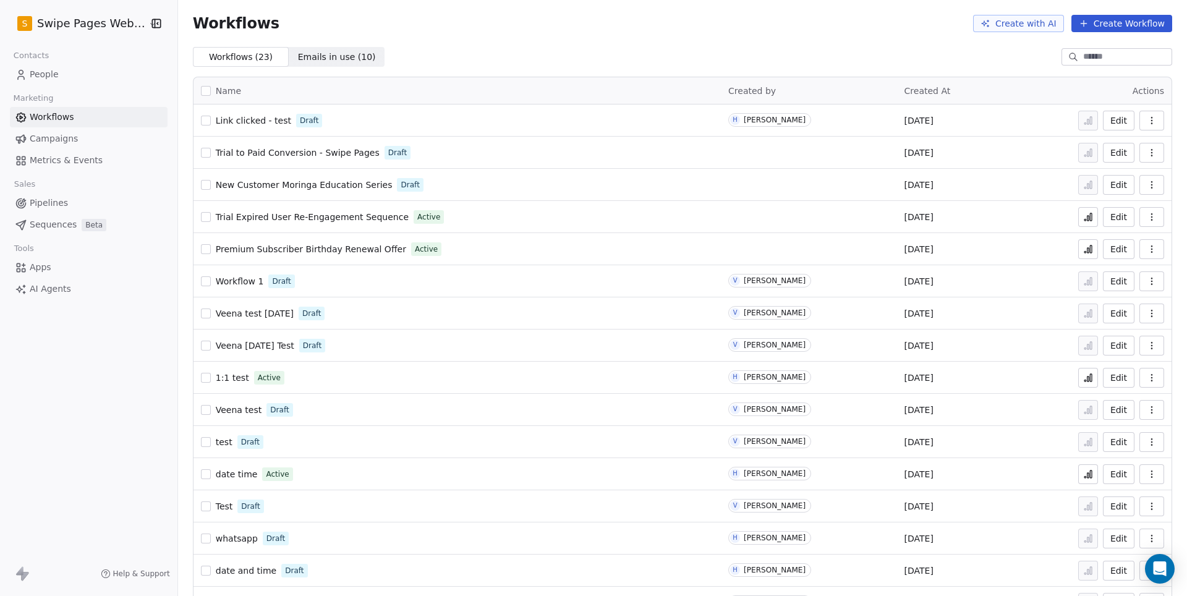
click at [267, 119] on span "Link clicked - test" at bounding box center [253, 121] width 75 height 10
click at [93, 136] on link "Campaigns" at bounding box center [89, 139] width 158 height 20
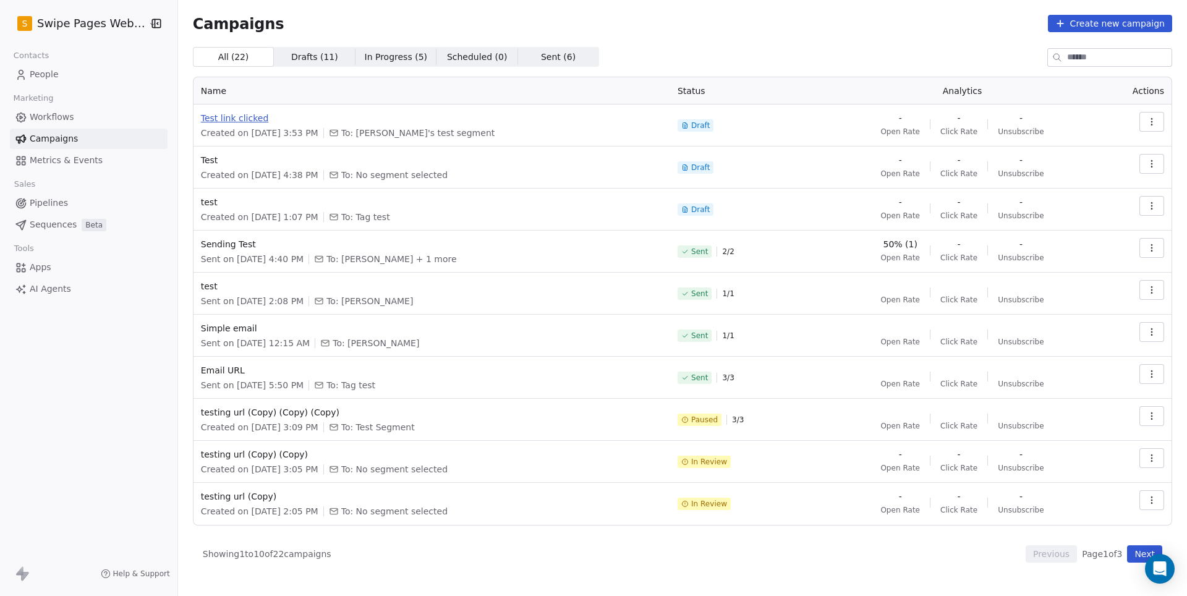
click at [246, 115] on span "Test link clicked" at bounding box center [432, 118] width 462 height 12
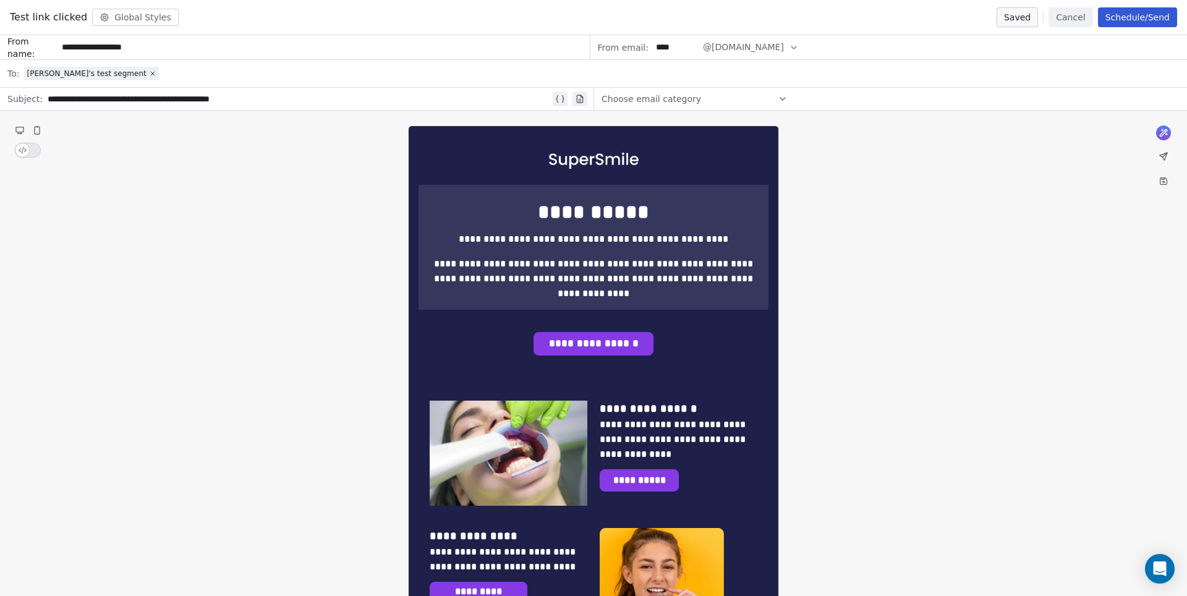
click at [1127, 14] on button "Schedule/Send" at bounding box center [1137, 17] width 79 height 20
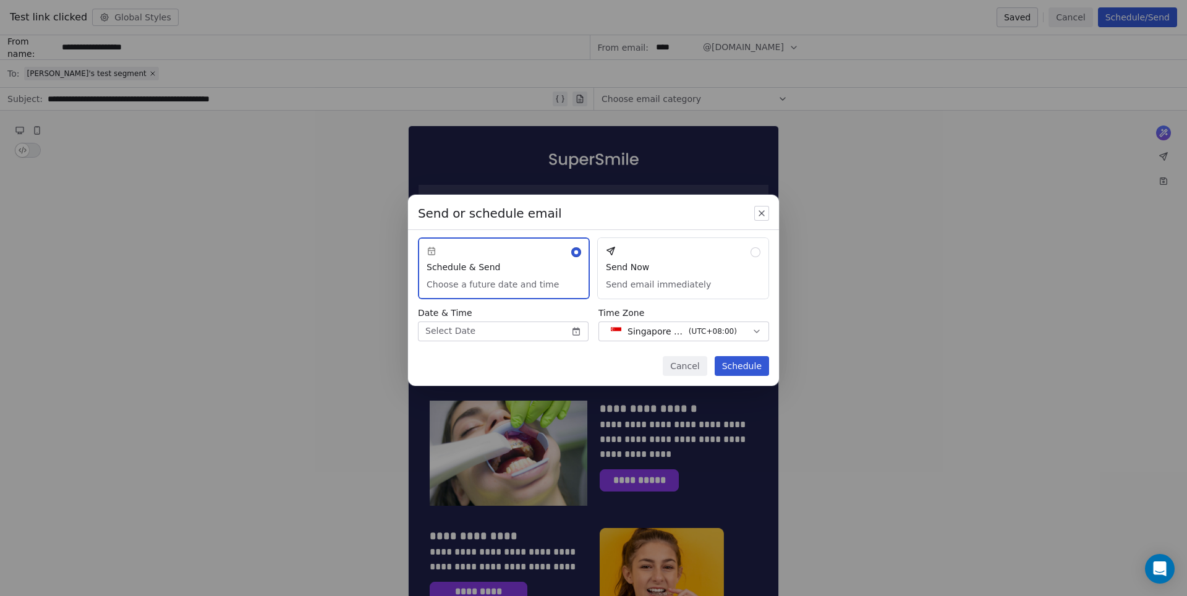
click at [652, 270] on button "Send Now Send email immediately" at bounding box center [683, 268] width 172 height 62
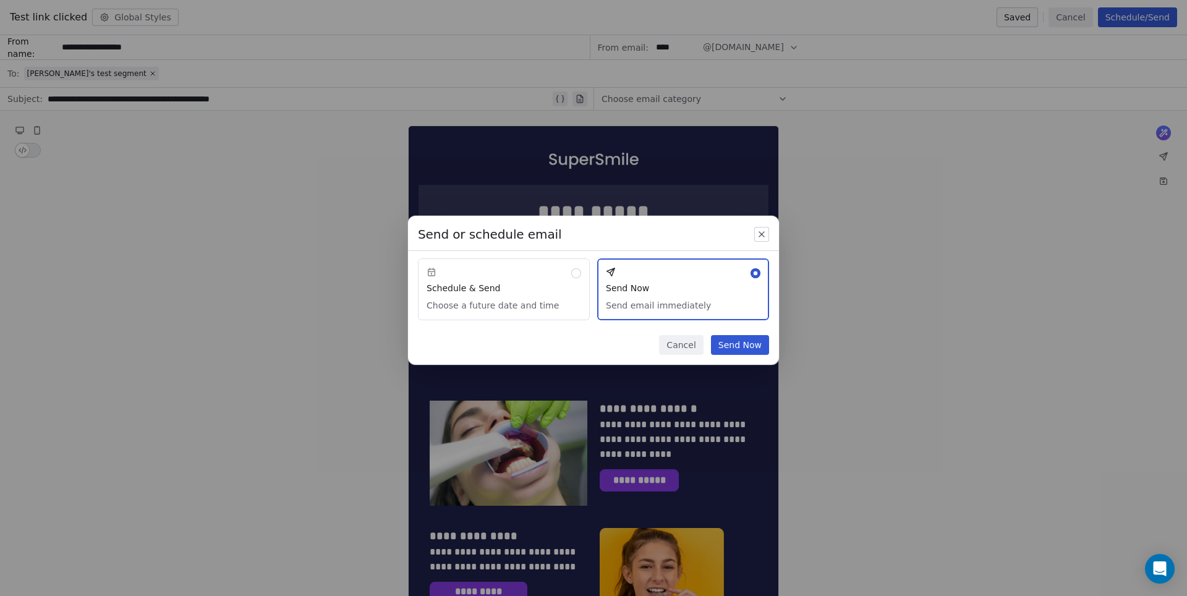
click at [742, 345] on button "Send Now" at bounding box center [740, 345] width 58 height 20
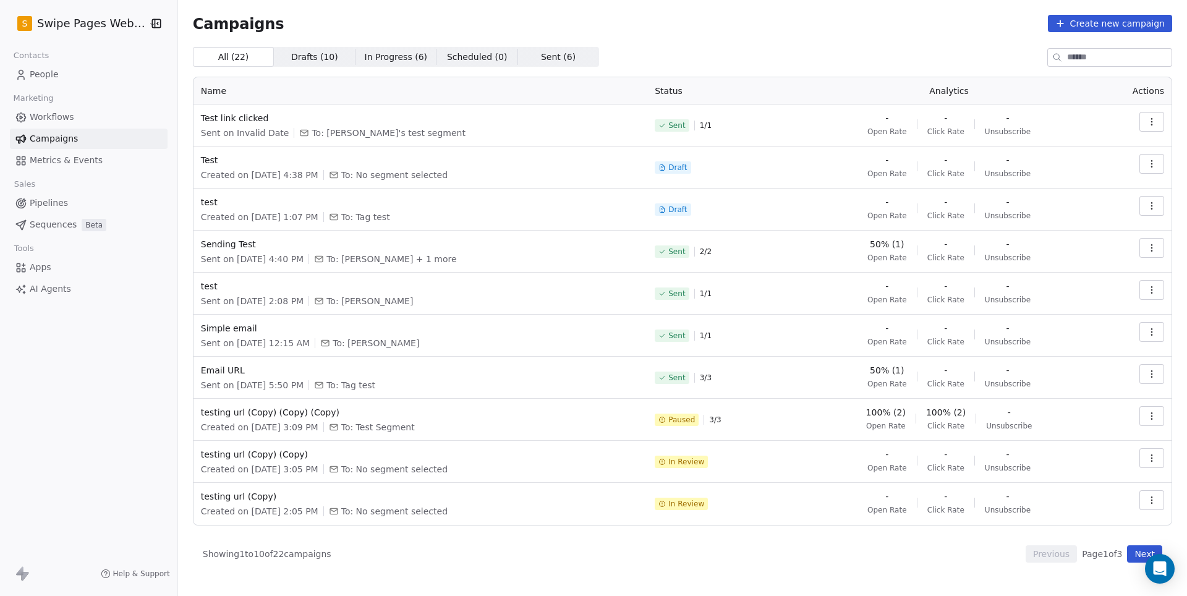
click at [63, 82] on link "People" at bounding box center [89, 74] width 158 height 20
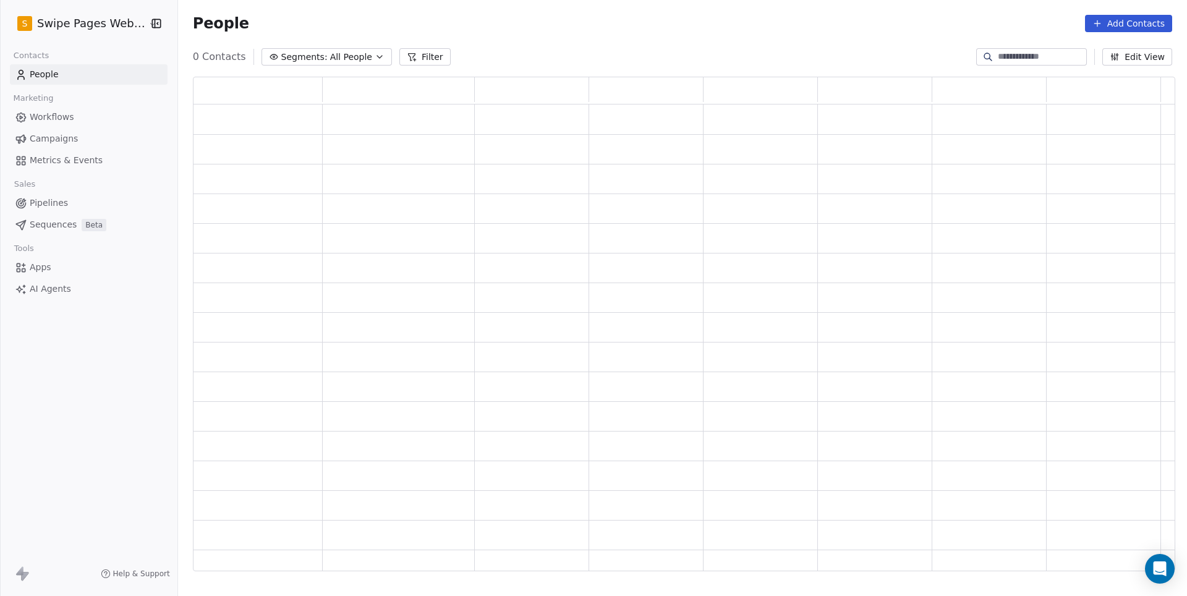
scroll to position [495, 983]
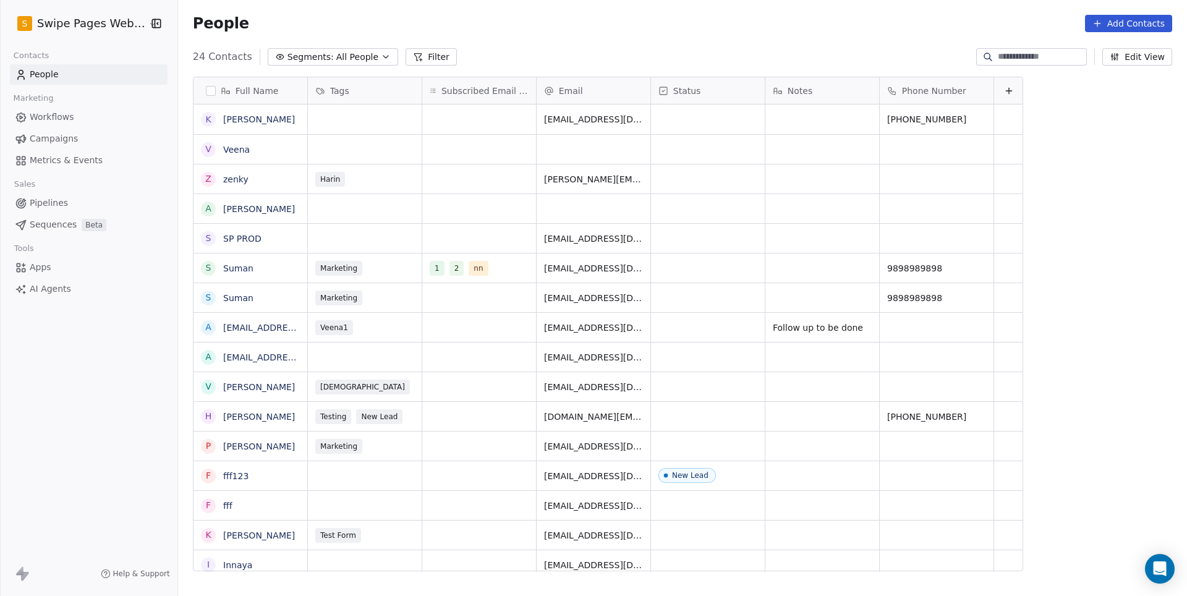
click at [365, 54] on span "All People" at bounding box center [357, 57] width 42 height 13
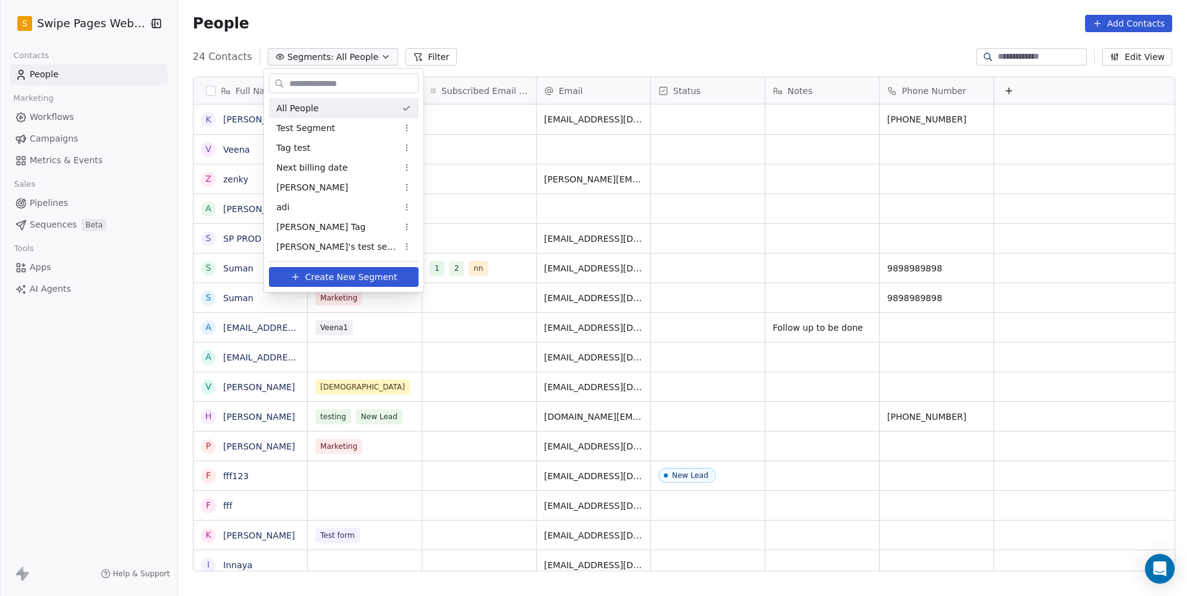
scroll to position [524, 1012]
click at [331, 245] on span "Harinder's test segment" at bounding box center [336, 247] width 121 height 13
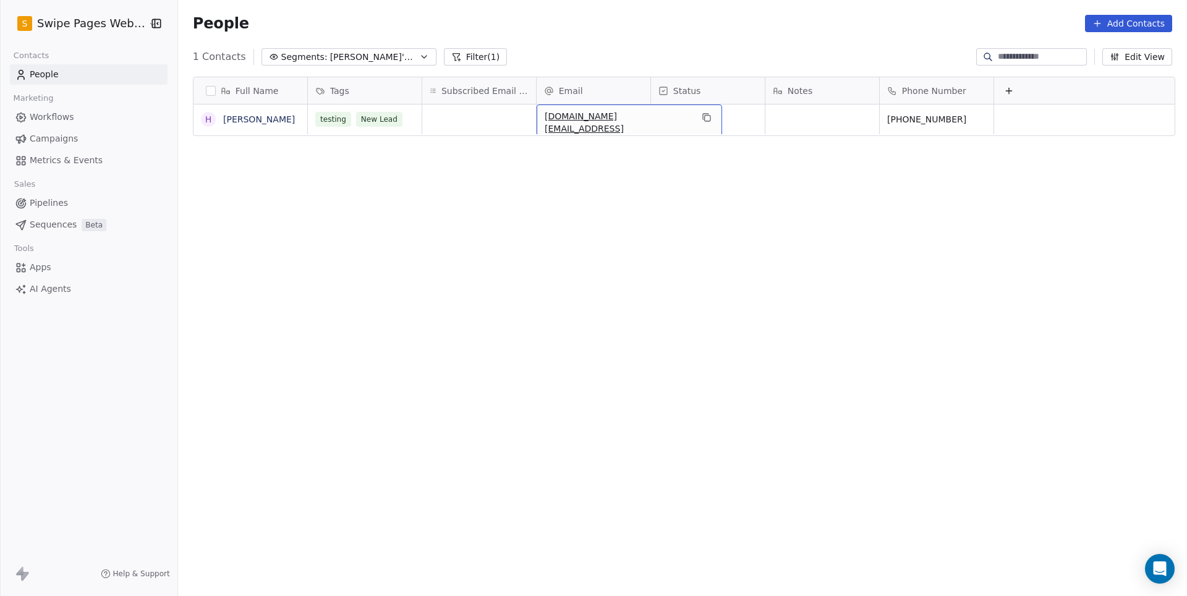
click at [601, 117] on span "harinder81.au@gmail.com" at bounding box center [618, 128] width 147 height 37
click at [626, 122] on input "**********" at bounding box center [607, 120] width 141 height 25
type input "**********"
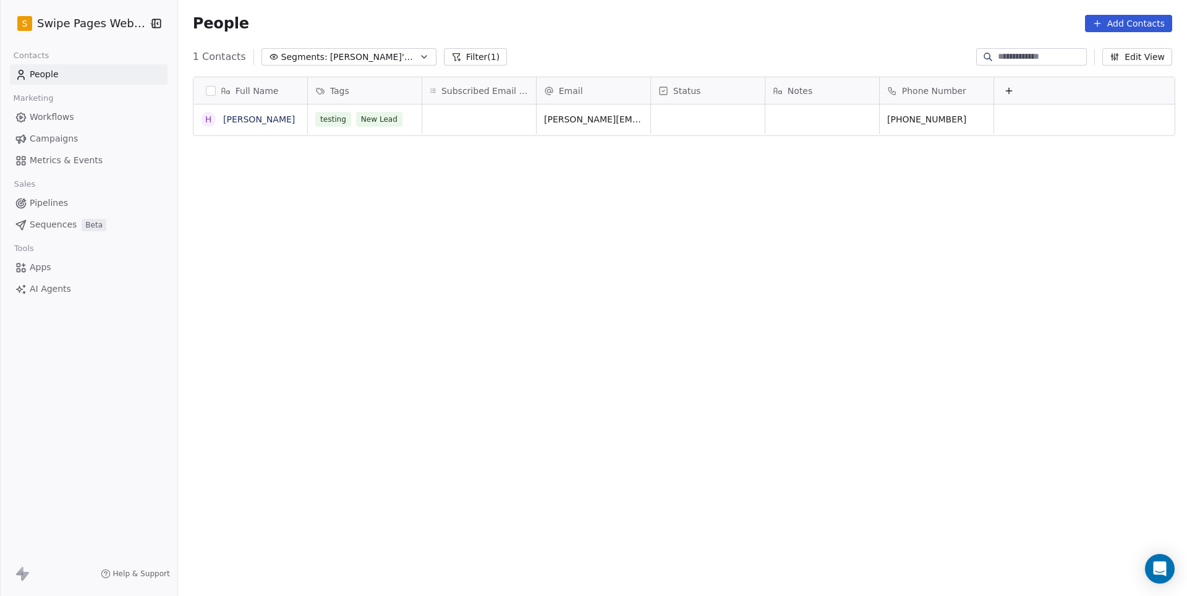
click at [498, 56] on button "Filter (1)" at bounding box center [476, 56] width 64 height 17
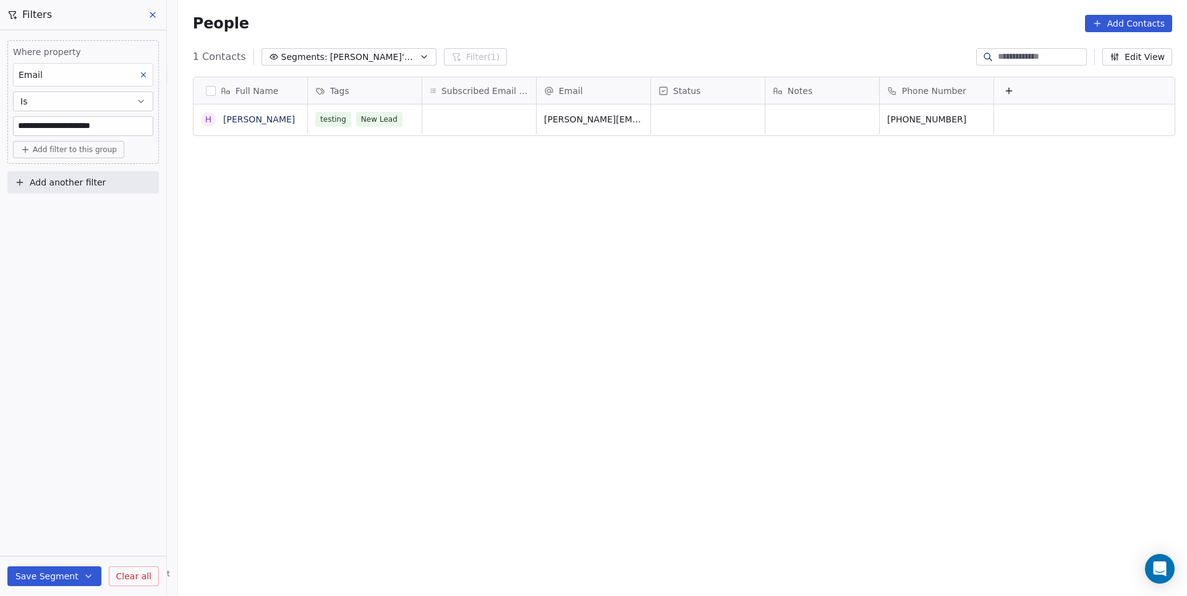
click at [132, 127] on input "**********" at bounding box center [83, 126] width 139 height 19
type input "**********"
click at [56, 579] on button "Save Segment" at bounding box center [54, 576] width 94 height 20
click at [300, 369] on div "Full Name h harinder Tags Subscribed Email Categories Email Status Notes Phone …" at bounding box center [682, 329] width 1009 height 524
click at [394, 55] on span "[PERSON_NAME]'s test segment" at bounding box center [373, 57] width 87 height 13
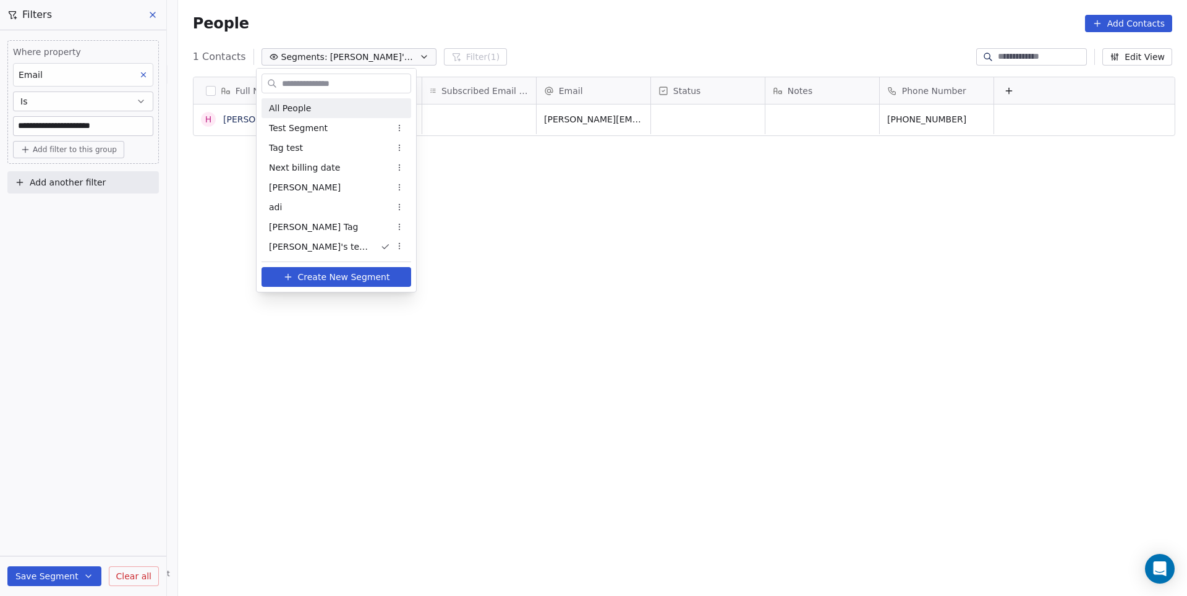
click at [302, 106] on span "All People" at bounding box center [290, 108] width 42 height 13
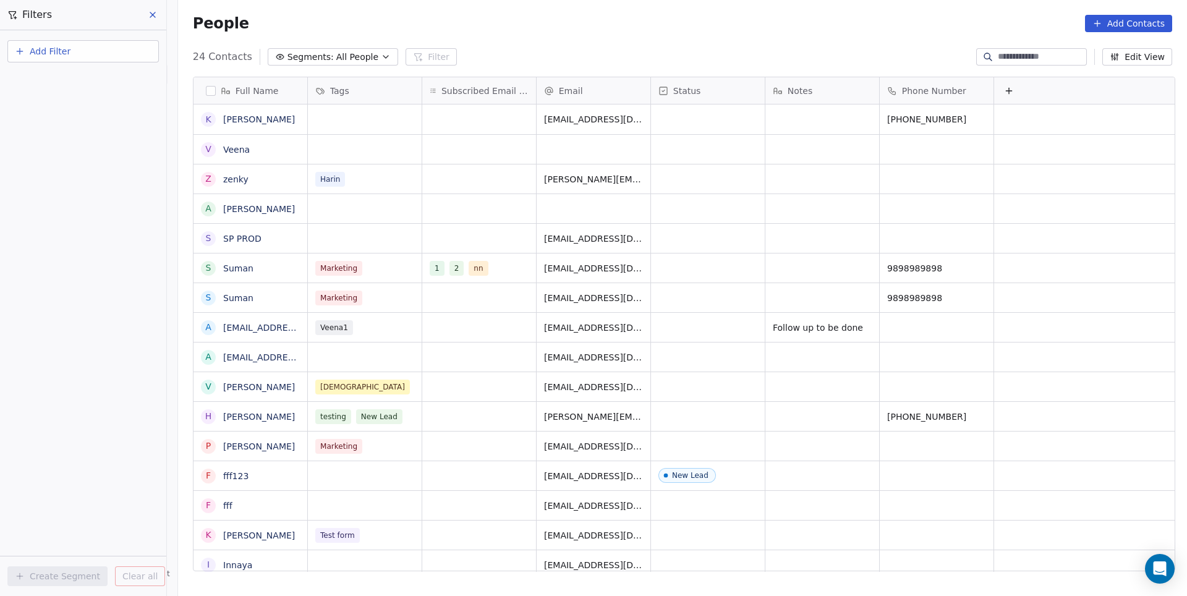
click at [153, 17] on icon at bounding box center [153, 15] width 10 height 10
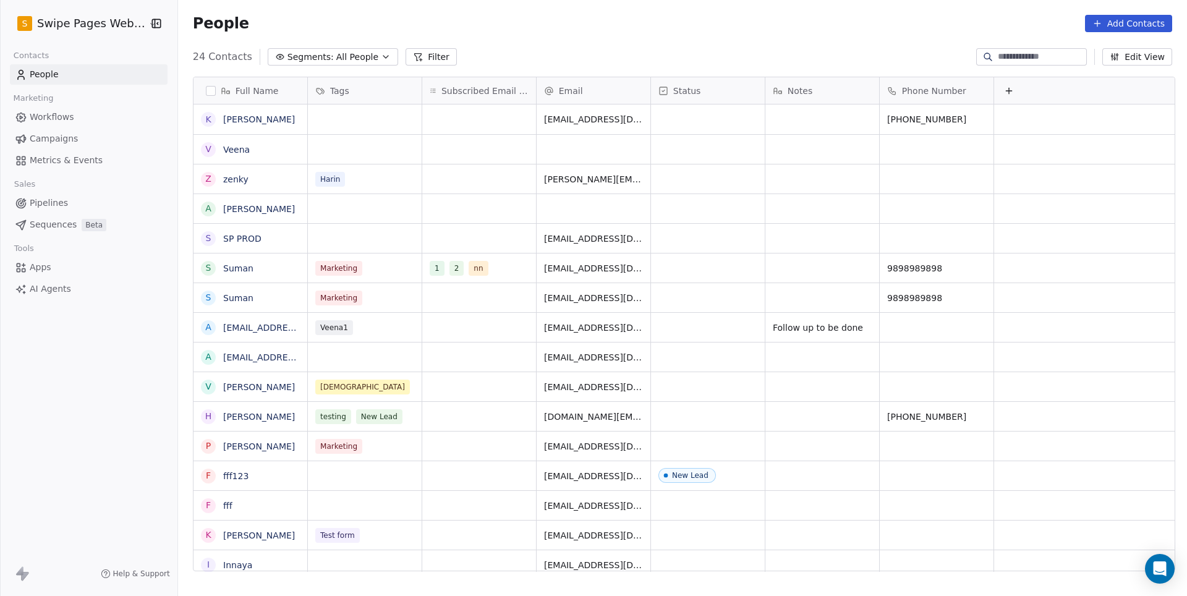
click at [58, 132] on span "Campaigns" at bounding box center [54, 138] width 48 height 13
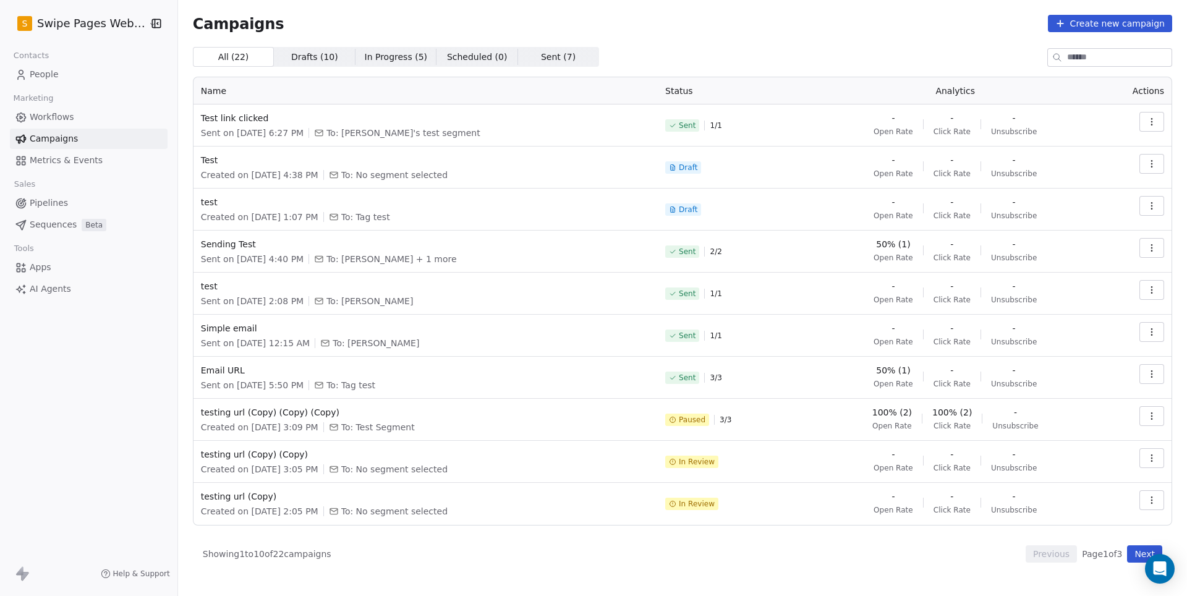
click at [1148, 122] on icon "button" at bounding box center [1152, 122] width 10 height 10
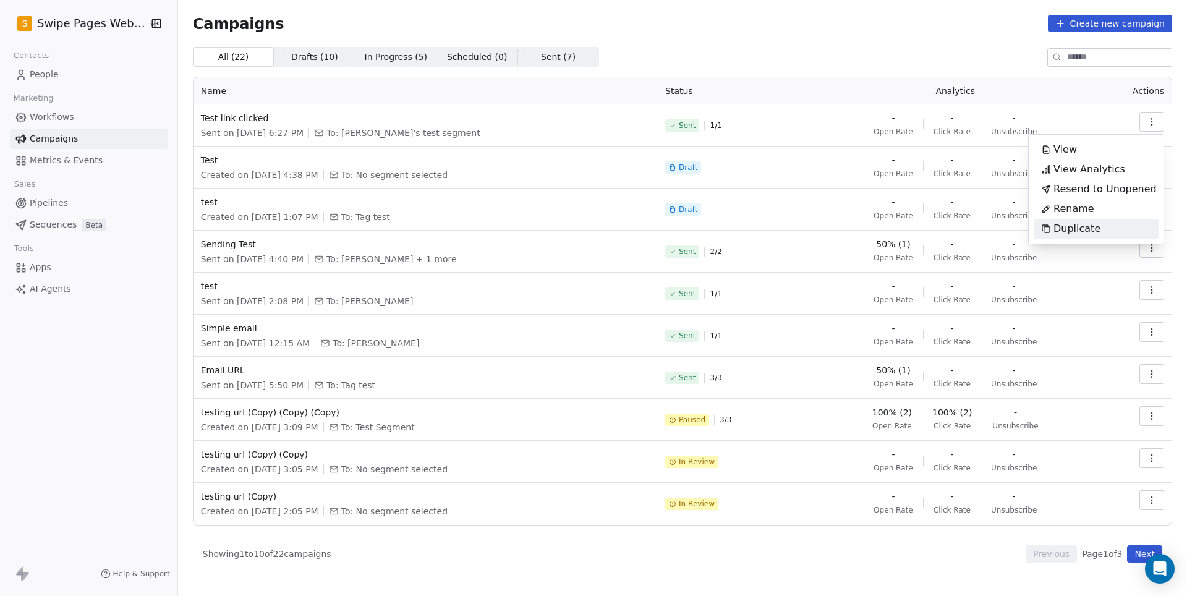
click at [1087, 229] on span "Duplicate" at bounding box center [1077, 228] width 47 height 15
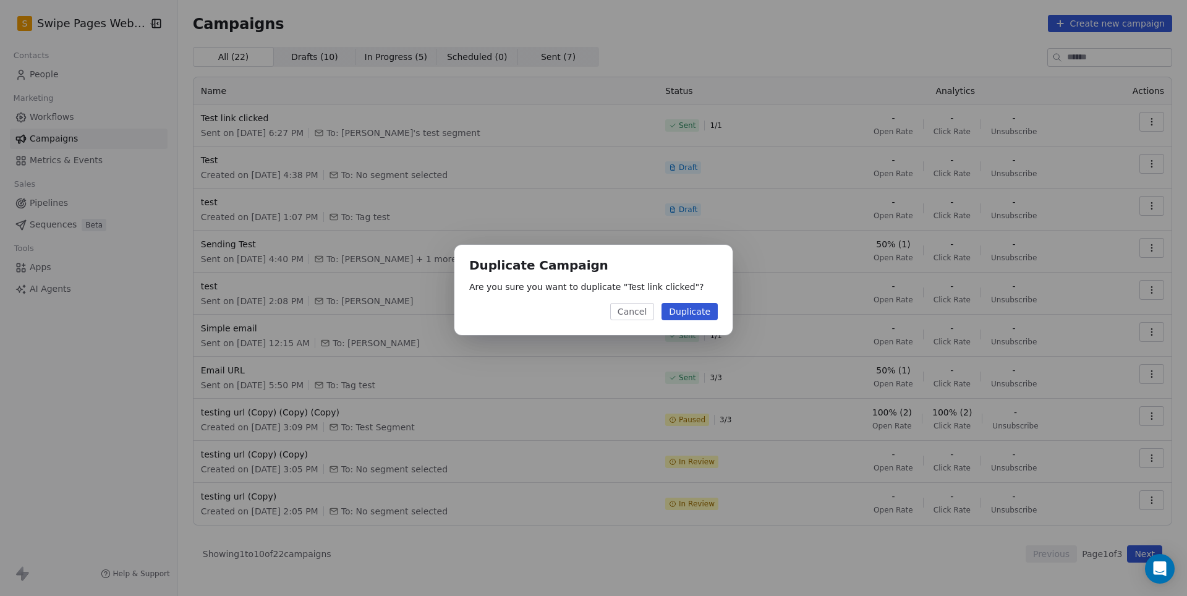
click at [686, 315] on button "Duplicate" at bounding box center [690, 311] width 56 height 17
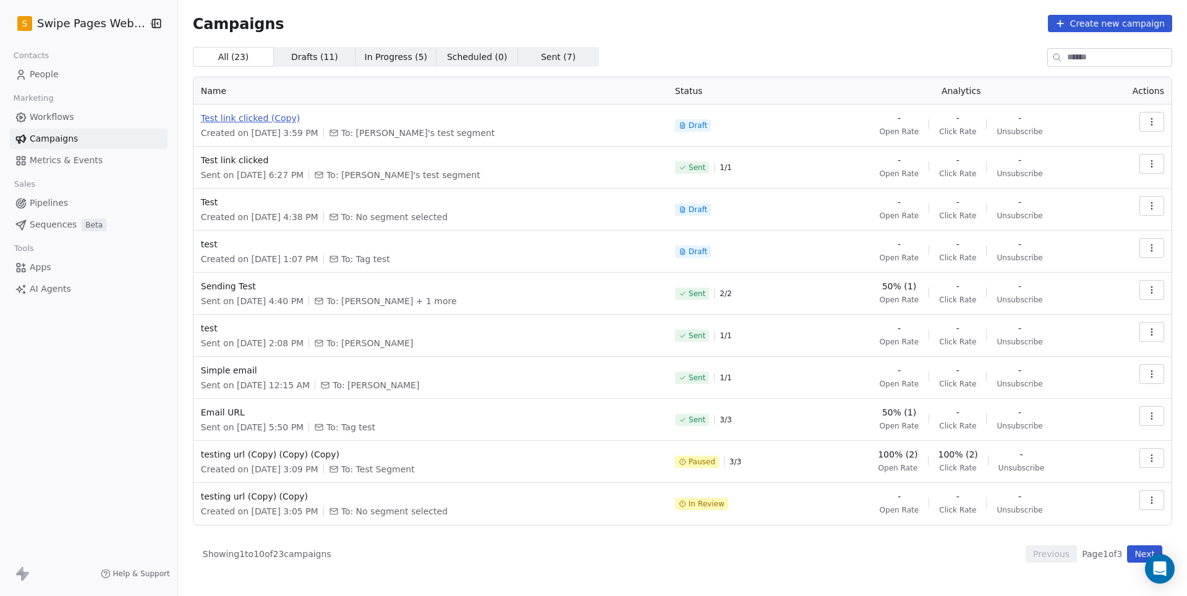
click at [268, 119] on span "Test link clicked (Copy)" at bounding box center [430, 118] width 459 height 12
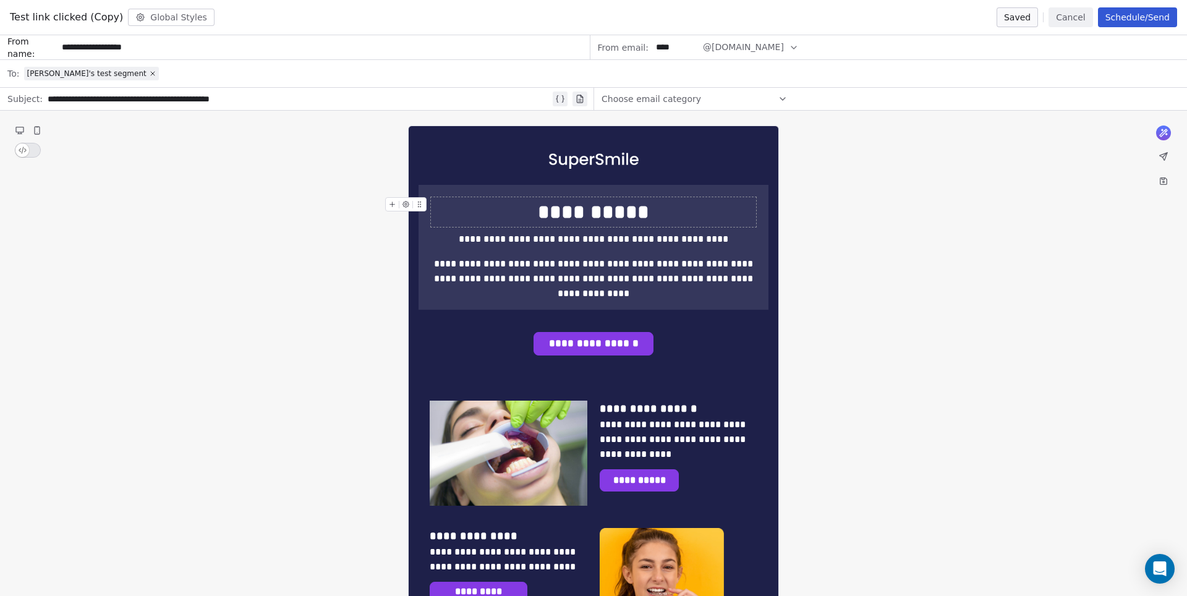
click at [1066, 17] on button "Cancel" at bounding box center [1071, 17] width 44 height 20
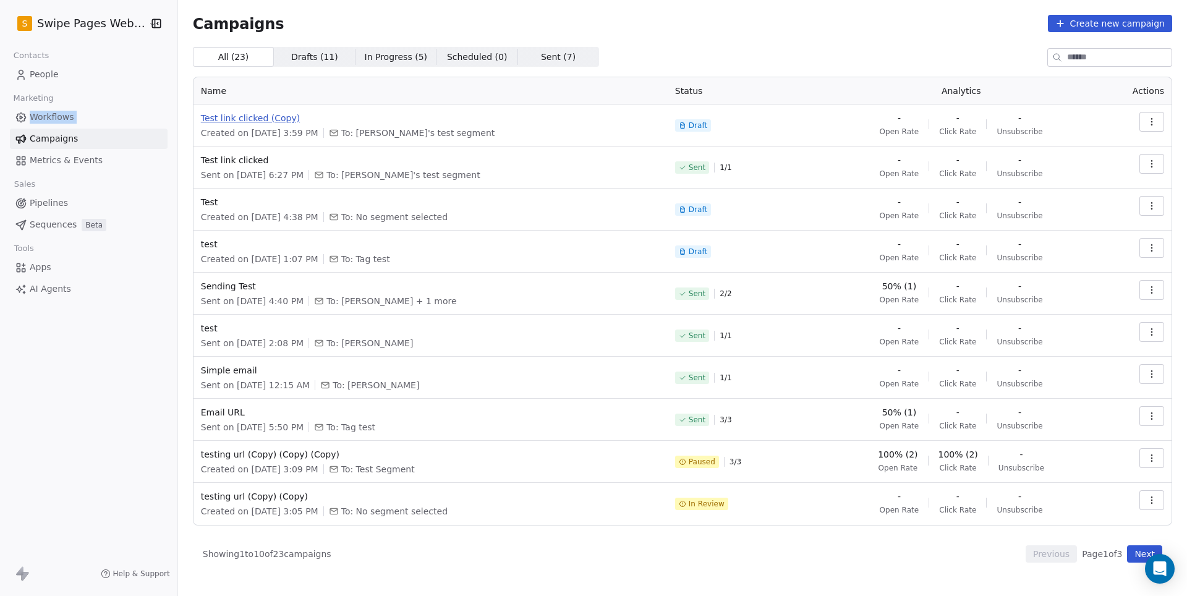
click at [242, 122] on span "Test link clicked (Copy)" at bounding box center [430, 118] width 459 height 12
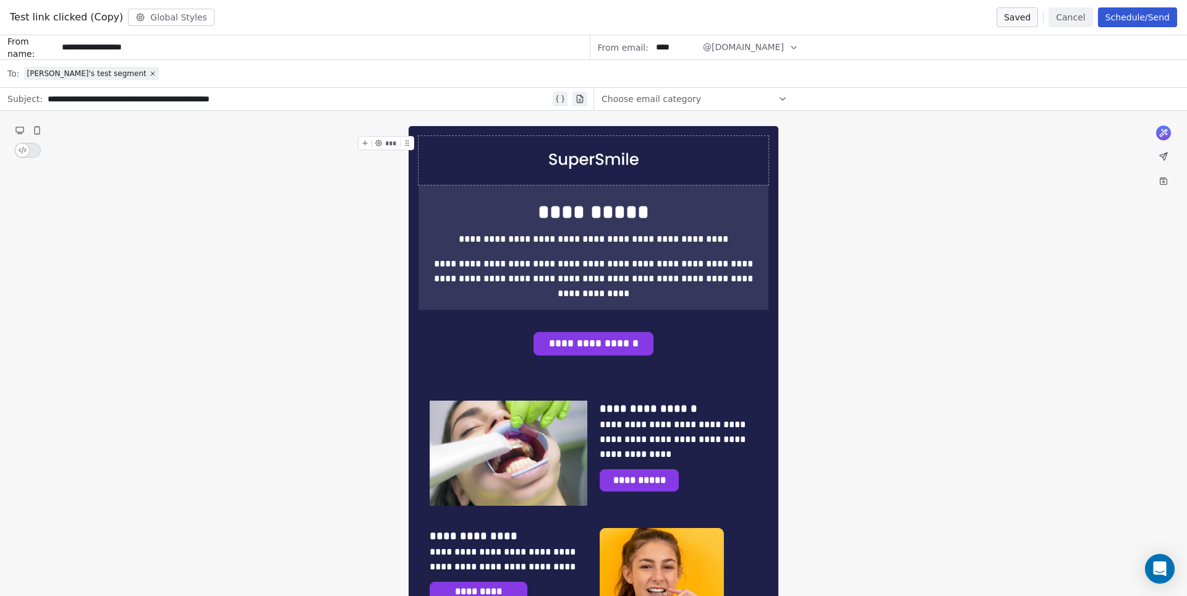
click at [1114, 13] on button "Schedule/Send" at bounding box center [1137, 17] width 79 height 20
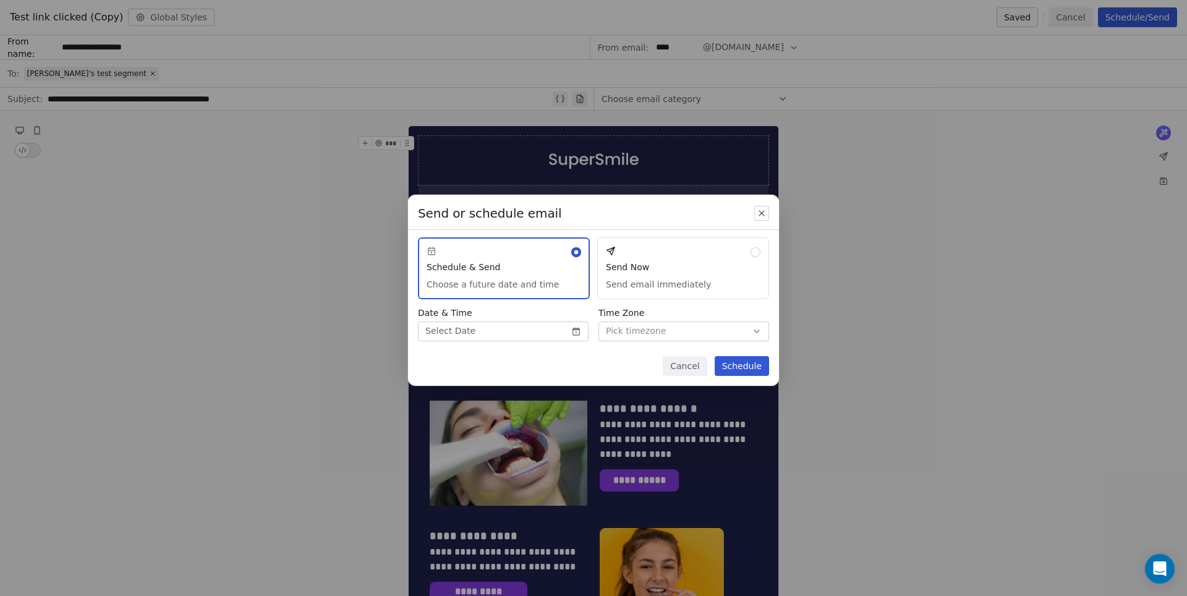
click at [696, 253] on button "Send Now Send email immediately" at bounding box center [683, 268] width 172 height 62
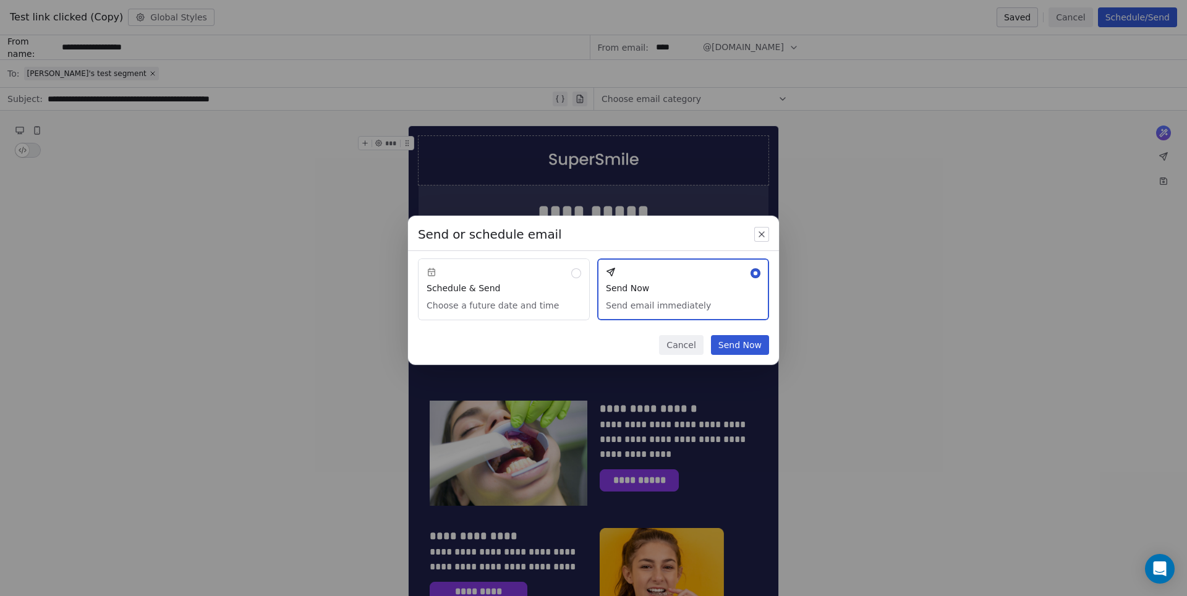
click at [743, 345] on button "Send Now" at bounding box center [740, 345] width 58 height 20
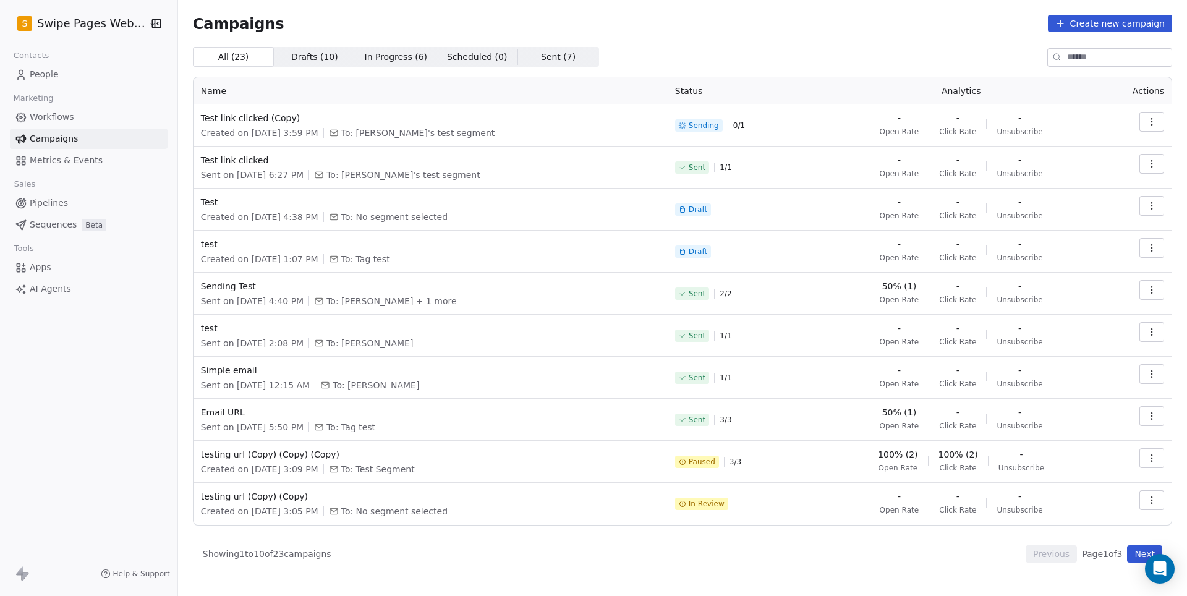
click at [72, 113] on span "Workflows" at bounding box center [52, 117] width 45 height 13
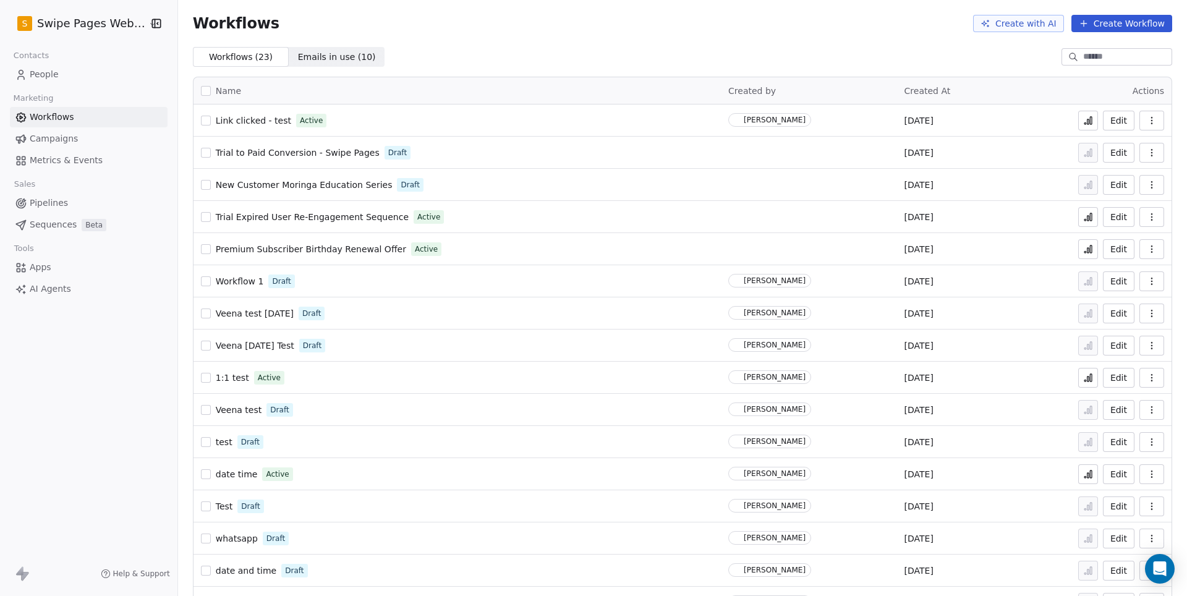
click at [1151, 124] on icon "button" at bounding box center [1152, 121] width 10 height 10
click at [1116, 152] on span "Analytics" at bounding box center [1120, 150] width 40 height 12
click at [229, 120] on span "Link clicked - test" at bounding box center [253, 121] width 75 height 10
click at [252, 116] on span "Link clicked - test" at bounding box center [253, 121] width 75 height 10
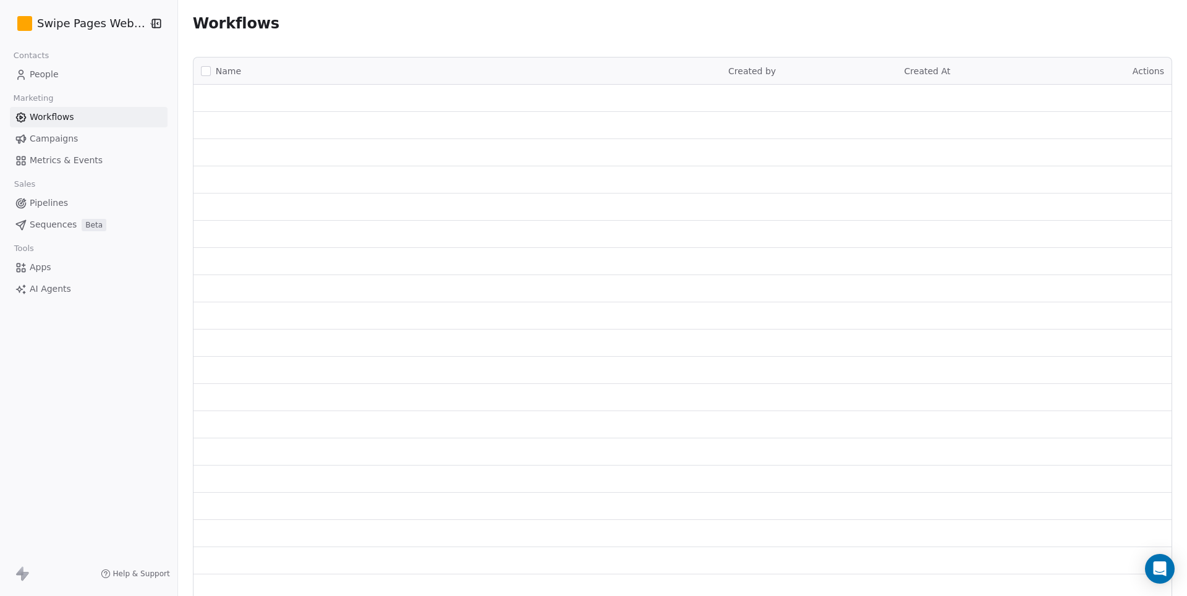
click at [58, 134] on span "Campaigns" at bounding box center [54, 138] width 48 height 13
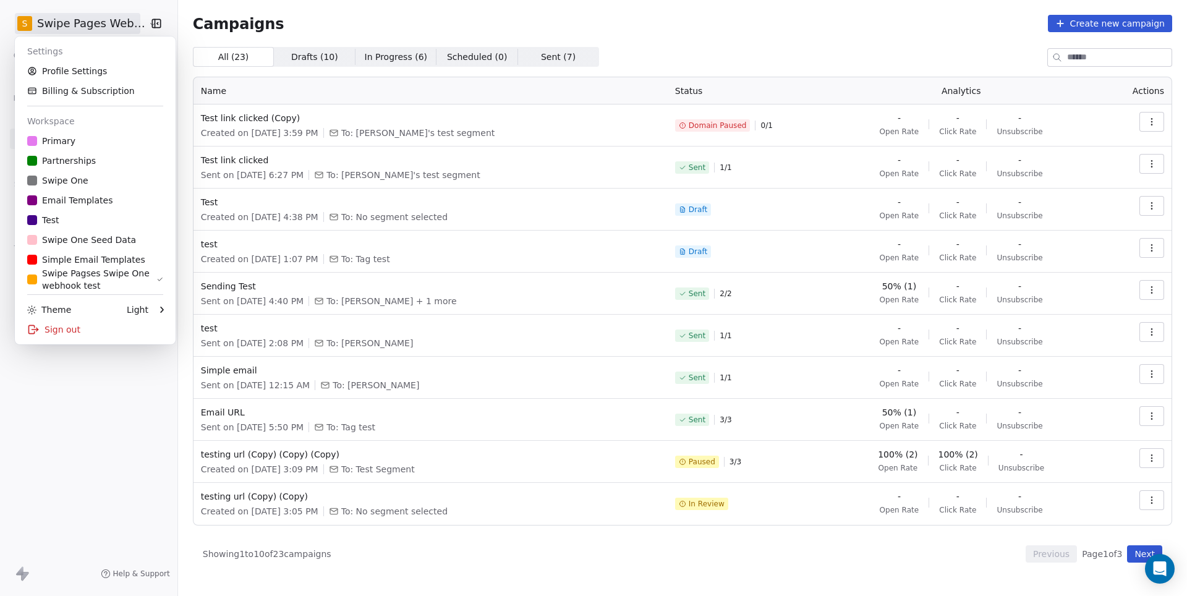
click at [90, 21] on html "S Swipe Pages Webhook Contacts People Marketing Workflows Campaigns Metrics & E…" at bounding box center [593, 298] width 1187 height 596
click at [1148, 121] on html "S Swipe Pages Webhook Contacts People Marketing Workflows Campaigns Metrics & E…" at bounding box center [593, 298] width 1187 height 596
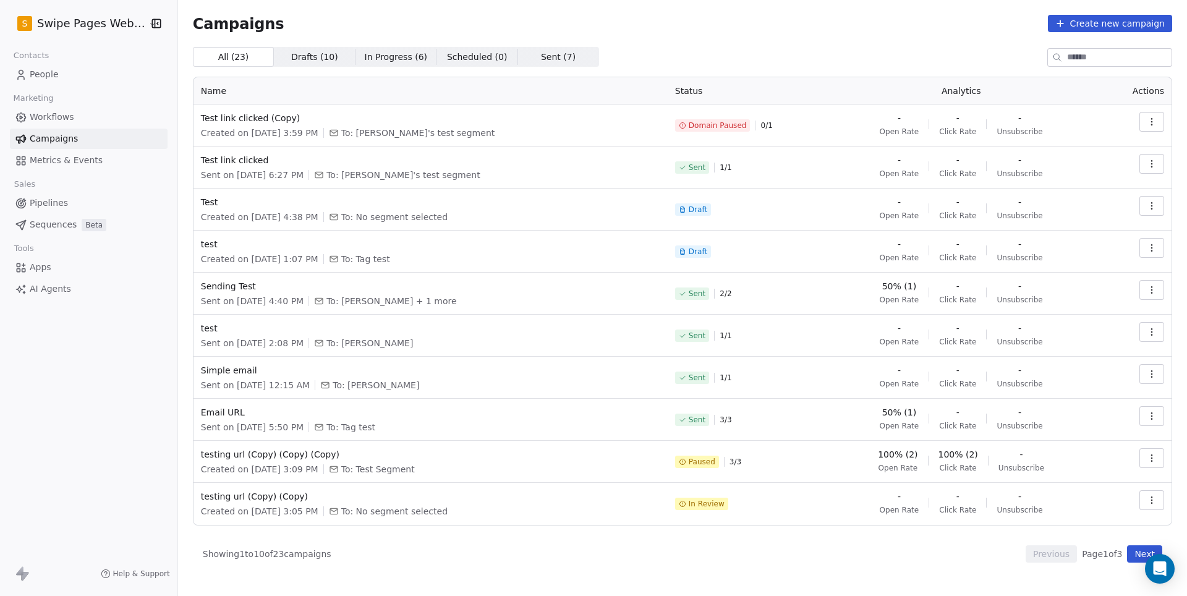
click at [1149, 122] on icon "button" at bounding box center [1152, 122] width 10 height 10
click at [973, 57] on html "S Swipe Pages Webhook Contacts People Marketing Workflows Campaigns Metrics & E…" at bounding box center [593, 298] width 1187 height 596
click at [230, 164] on span "Test link clicked" at bounding box center [430, 160] width 459 height 12
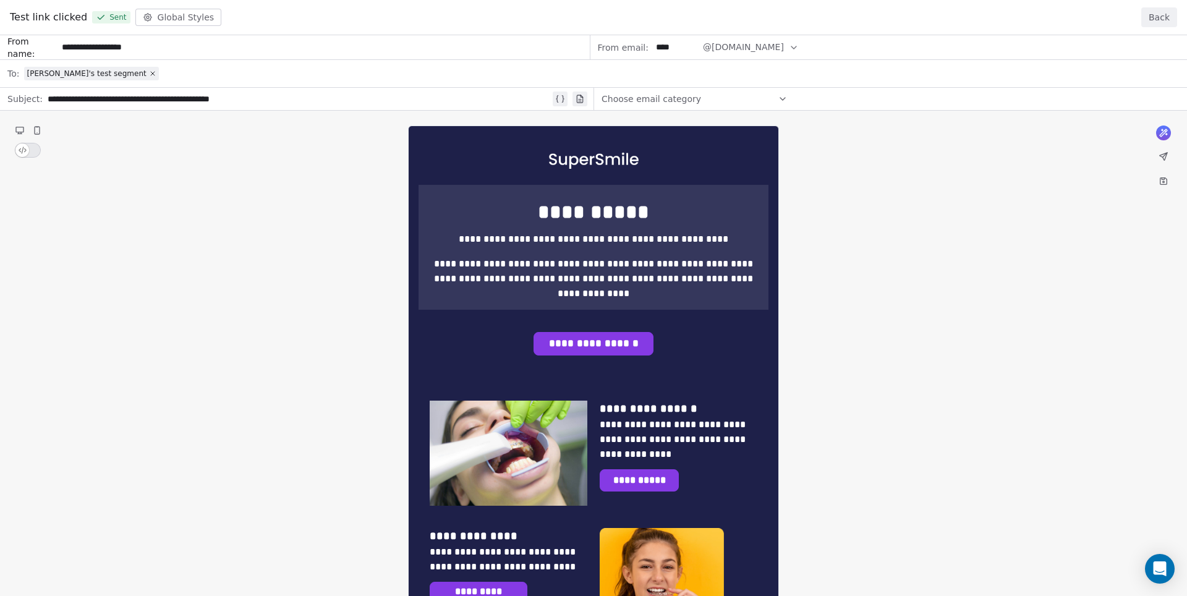
click at [1154, 16] on button "Back" at bounding box center [1160, 17] width 36 height 20
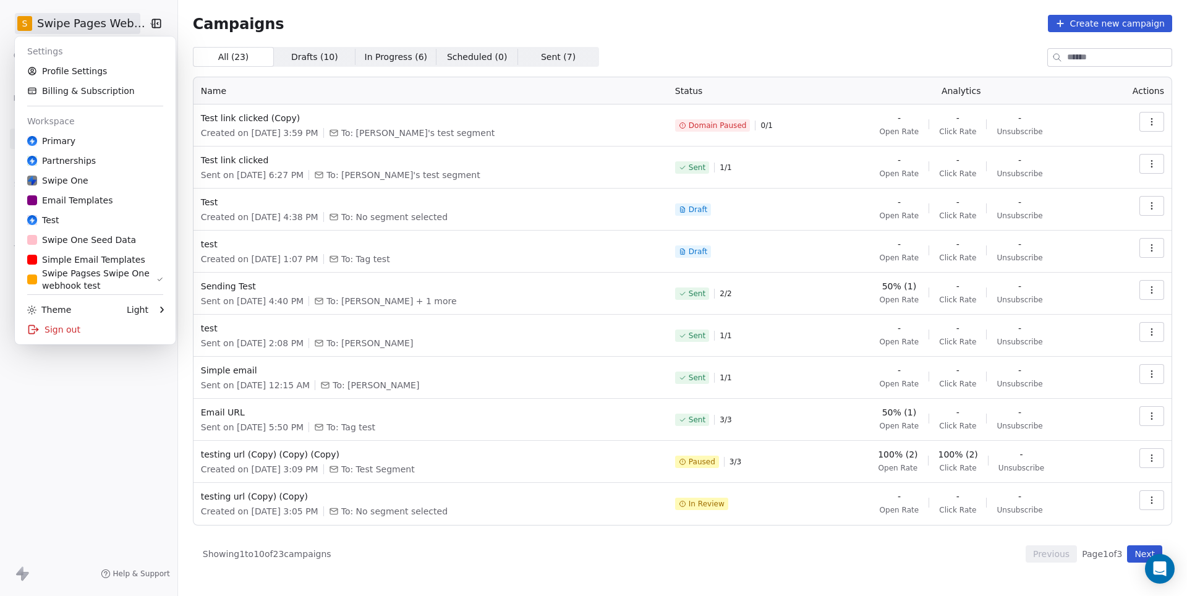
click at [127, 20] on html "S Swipe Pages Webhook Contacts People Marketing Workflows Campaigns Metrics & E…" at bounding box center [593, 298] width 1187 height 596
click at [59, 334] on div "Sign out" at bounding box center [95, 330] width 151 height 20
